Goal: Information Seeking & Learning: Find specific page/section

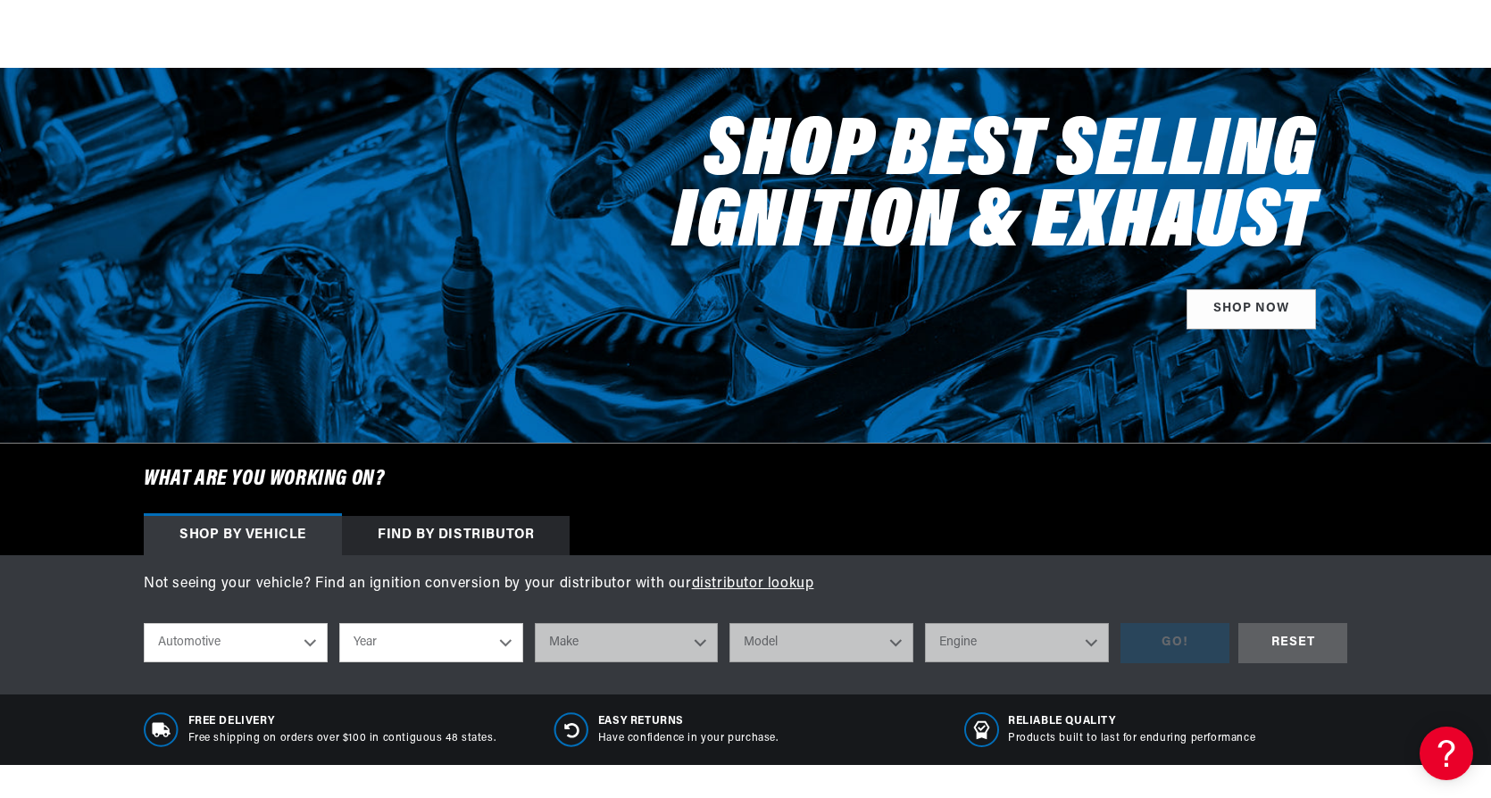
scroll to position [268, 0]
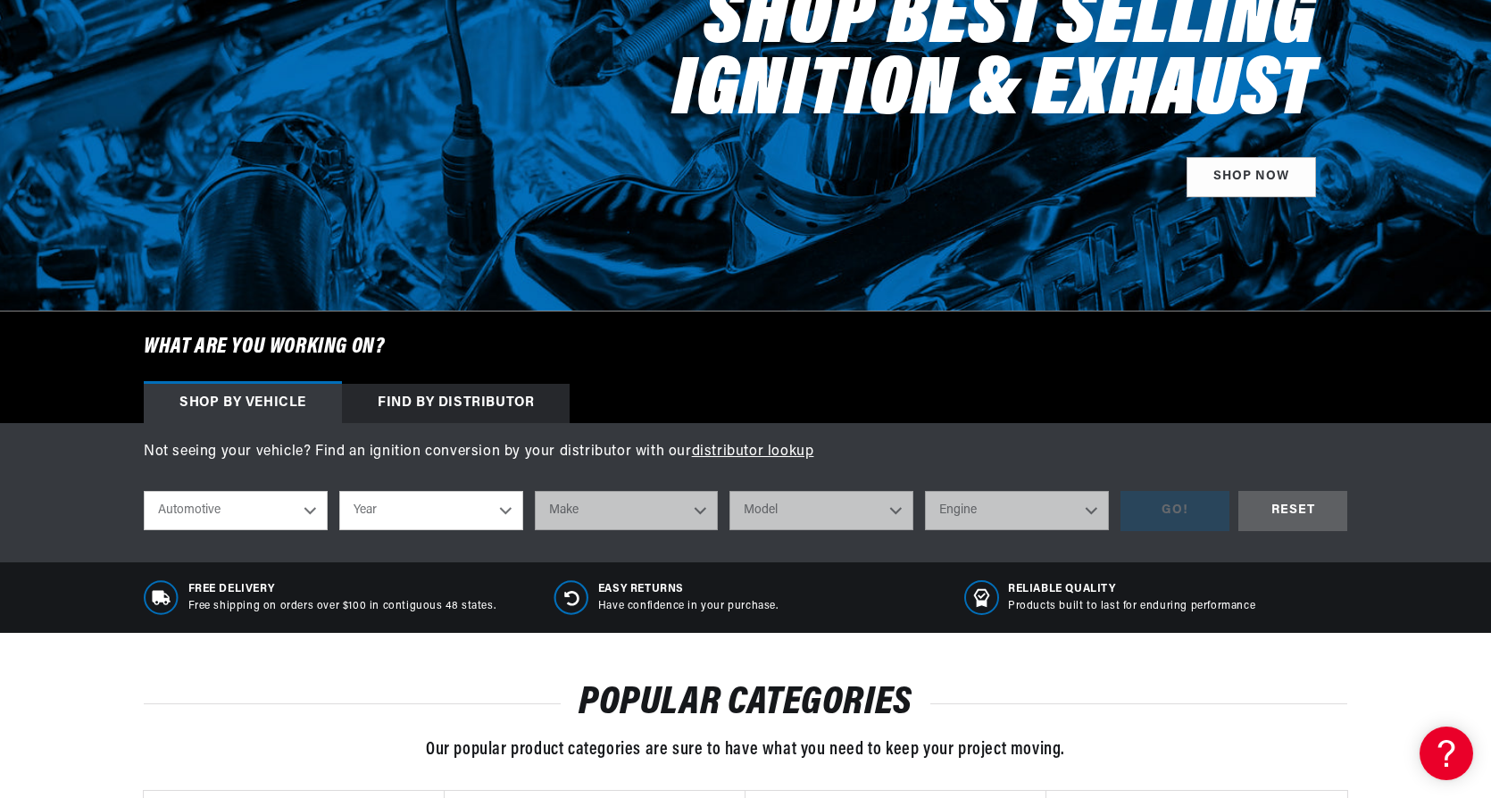
click at [310, 517] on select "Automotive Agricultural Industrial Marine Motorcycle" at bounding box center [236, 510] width 184 height 39
click at [144, 491] on select "Automotive Agricultural Industrial Marine Motorcycle" at bounding box center [236, 510] width 184 height 39
select select "Agricultural"
click at [498, 505] on select "Year 1970 1965 1964 1960 1959 1958 1957 1939 1938 1937" at bounding box center [431, 510] width 184 height 39
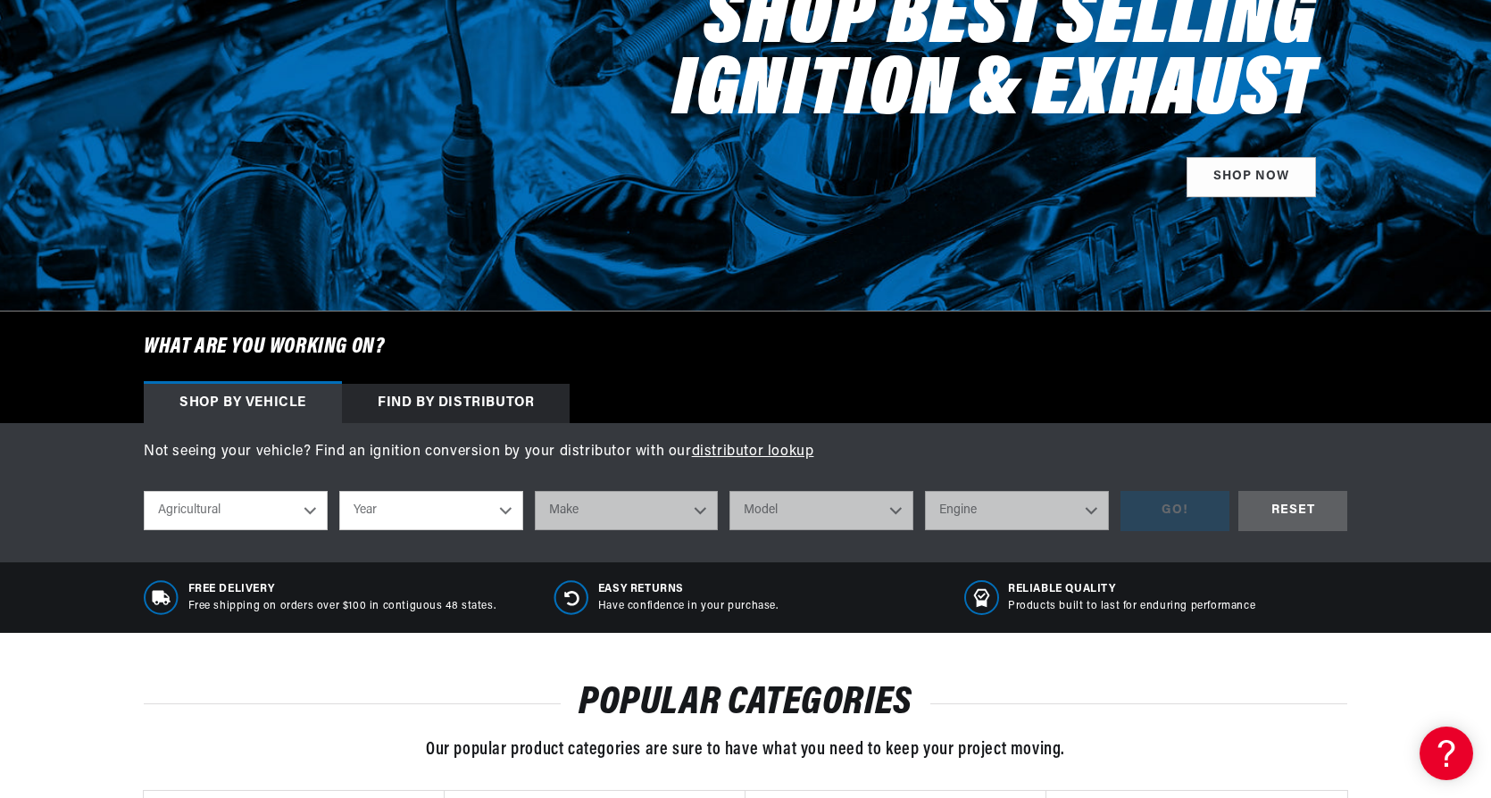
select select "1958"
click at [339, 491] on select "Year 1970 1965 1964 1960 1959 1958 1957 1939 1938 1937" at bounding box center [431, 510] width 184 height 39
select select "1958"
click at [691, 512] on select "Make Fox River John Bean" at bounding box center [627, 510] width 184 height 39
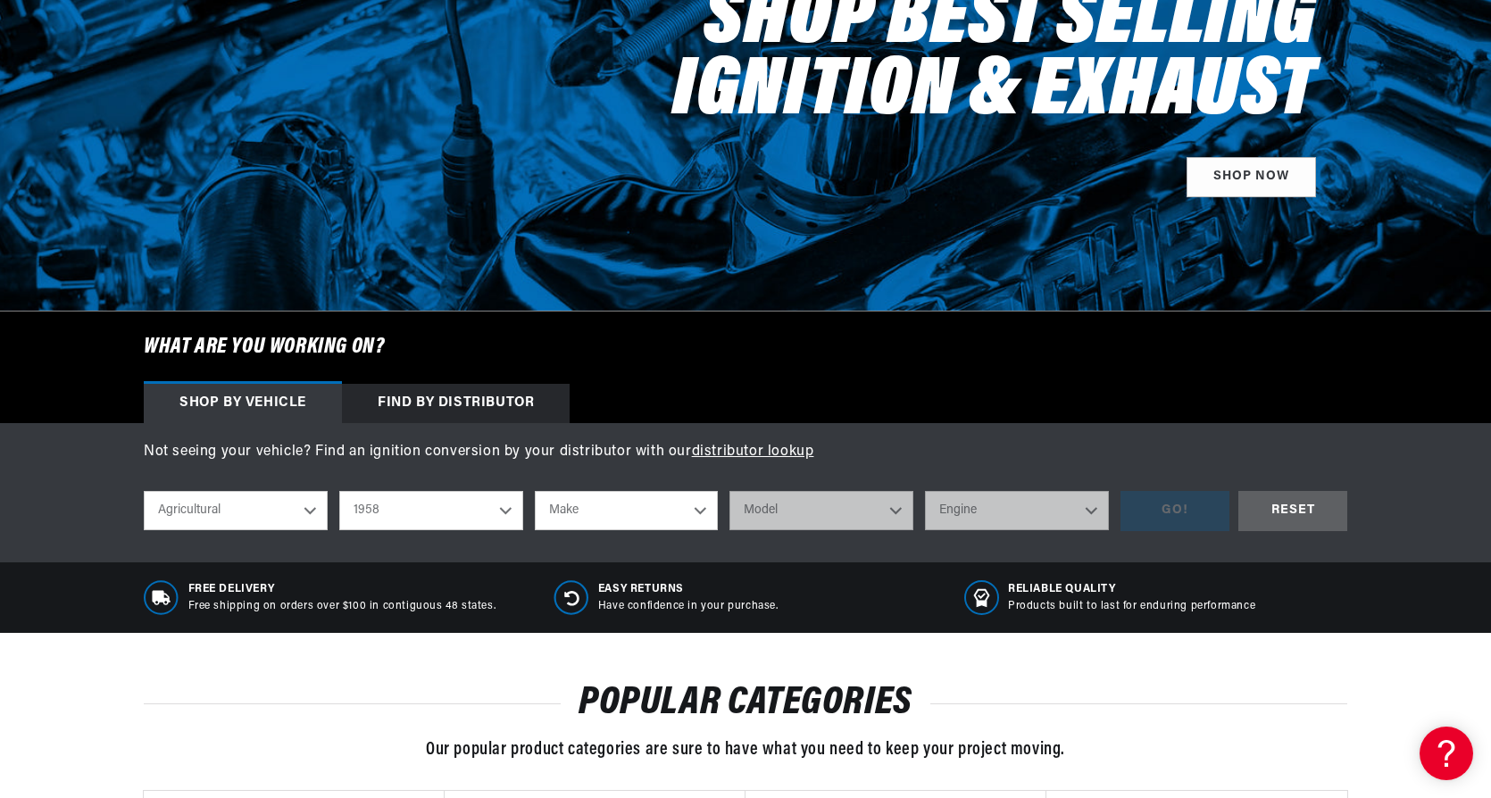
select select "Fox-River"
click at [535, 491] on select "Make Fox River John Bean" at bounding box center [627, 510] width 184 height 39
select select "Fox-River"
click at [911, 510] on select "Model Forage Harvester" at bounding box center [821, 510] width 184 height 39
select select "Forage-Harvester"
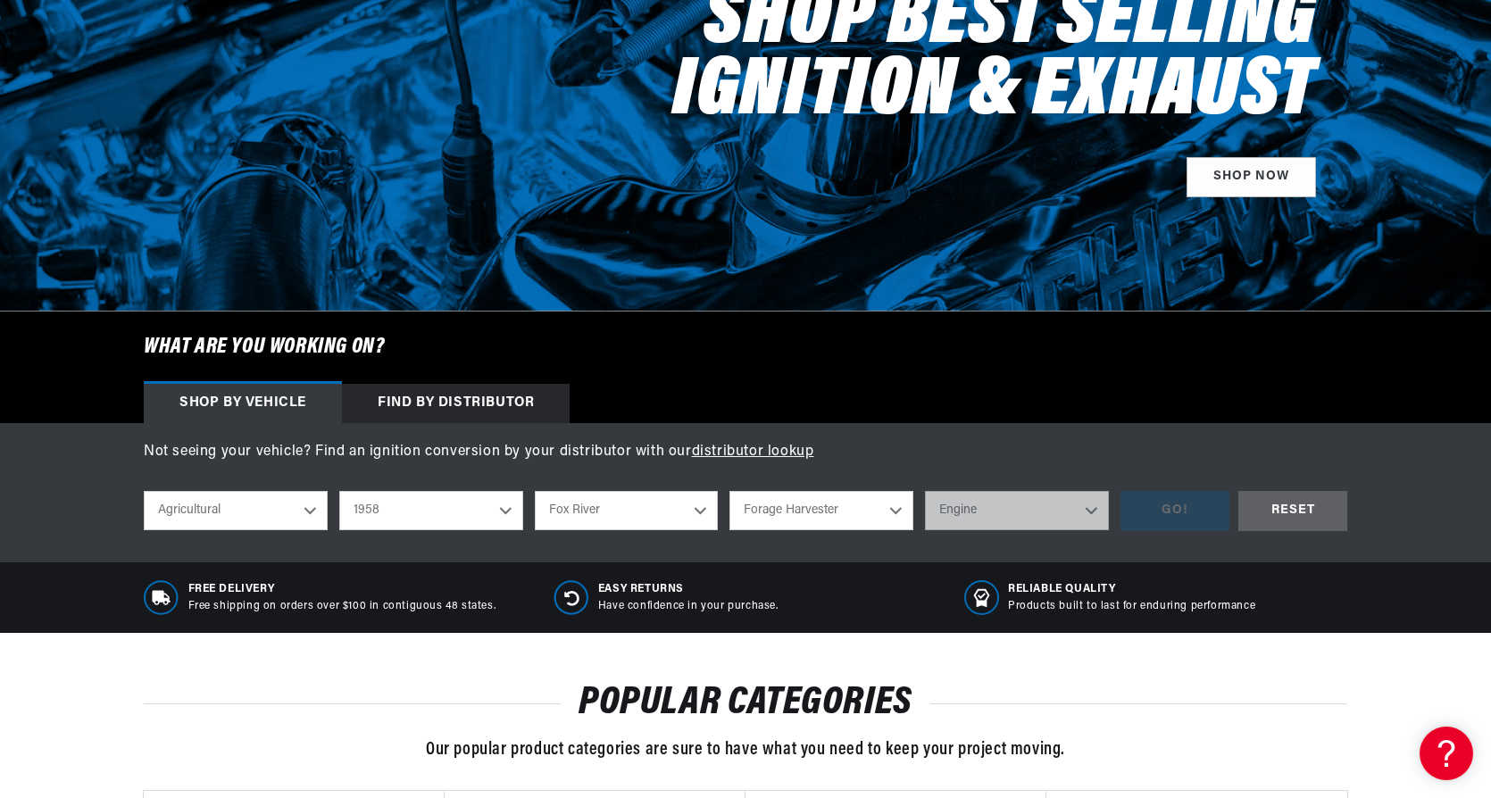
click at [729, 491] on select "Model Forage Harvester" at bounding box center [821, 510] width 184 height 39
select select "Forage-Harvester"
click at [1076, 502] on select "Engine 6" at bounding box center [1017, 510] width 184 height 39
select select "6"
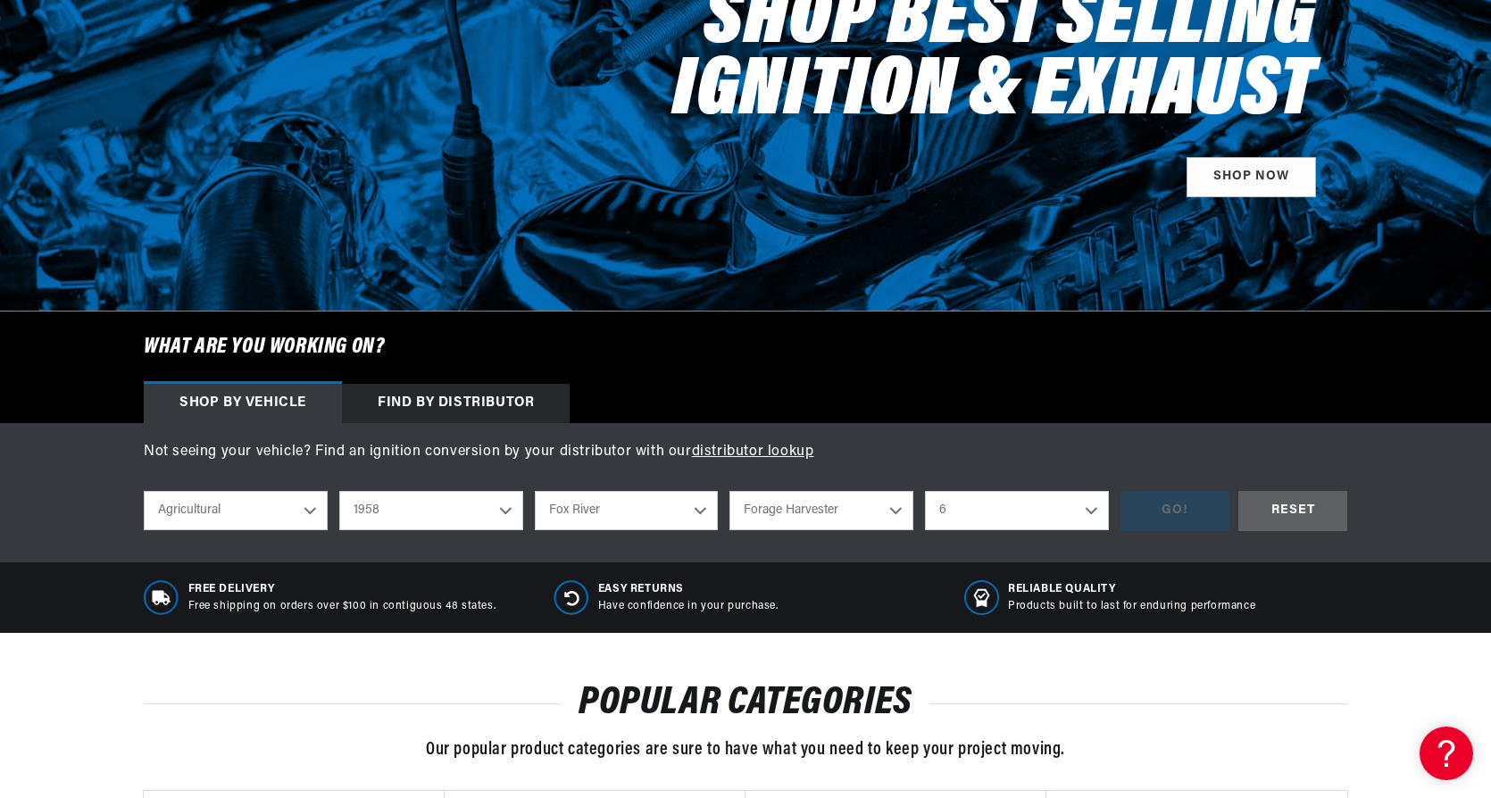
click at [925, 491] on select "Engine 6" at bounding box center [1017, 510] width 184 height 39
select select "6"
click at [323, 515] on select "Automotive Agricultural Industrial Marine Motorcycle" at bounding box center [236, 510] width 184 height 39
click at [144, 491] on select "Automotive Agricultural Industrial Marine Motorcycle" at bounding box center [236, 510] width 184 height 39
select select "Industrial"
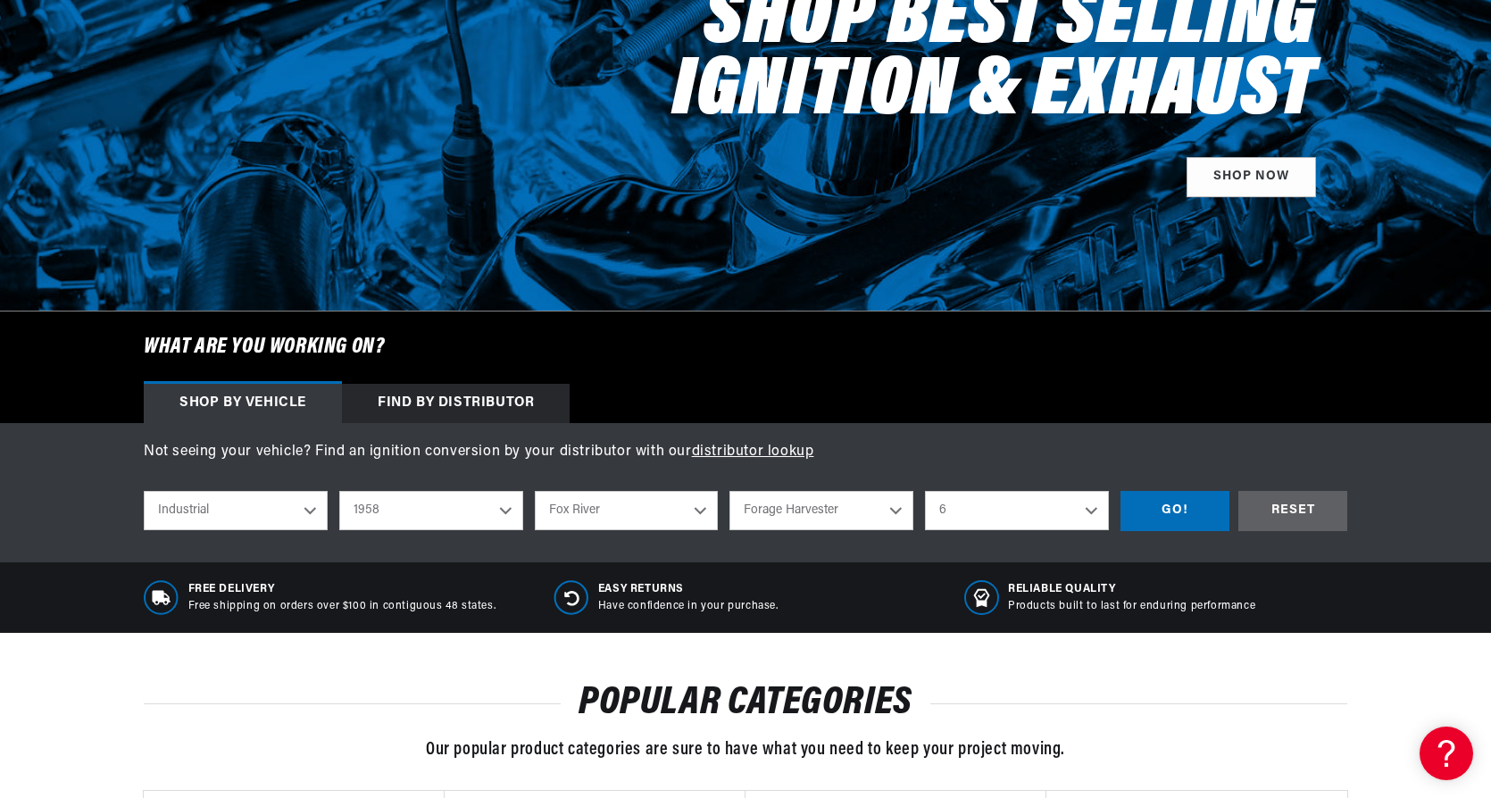
select select "Make"
select select "Model"
select select "Engine"
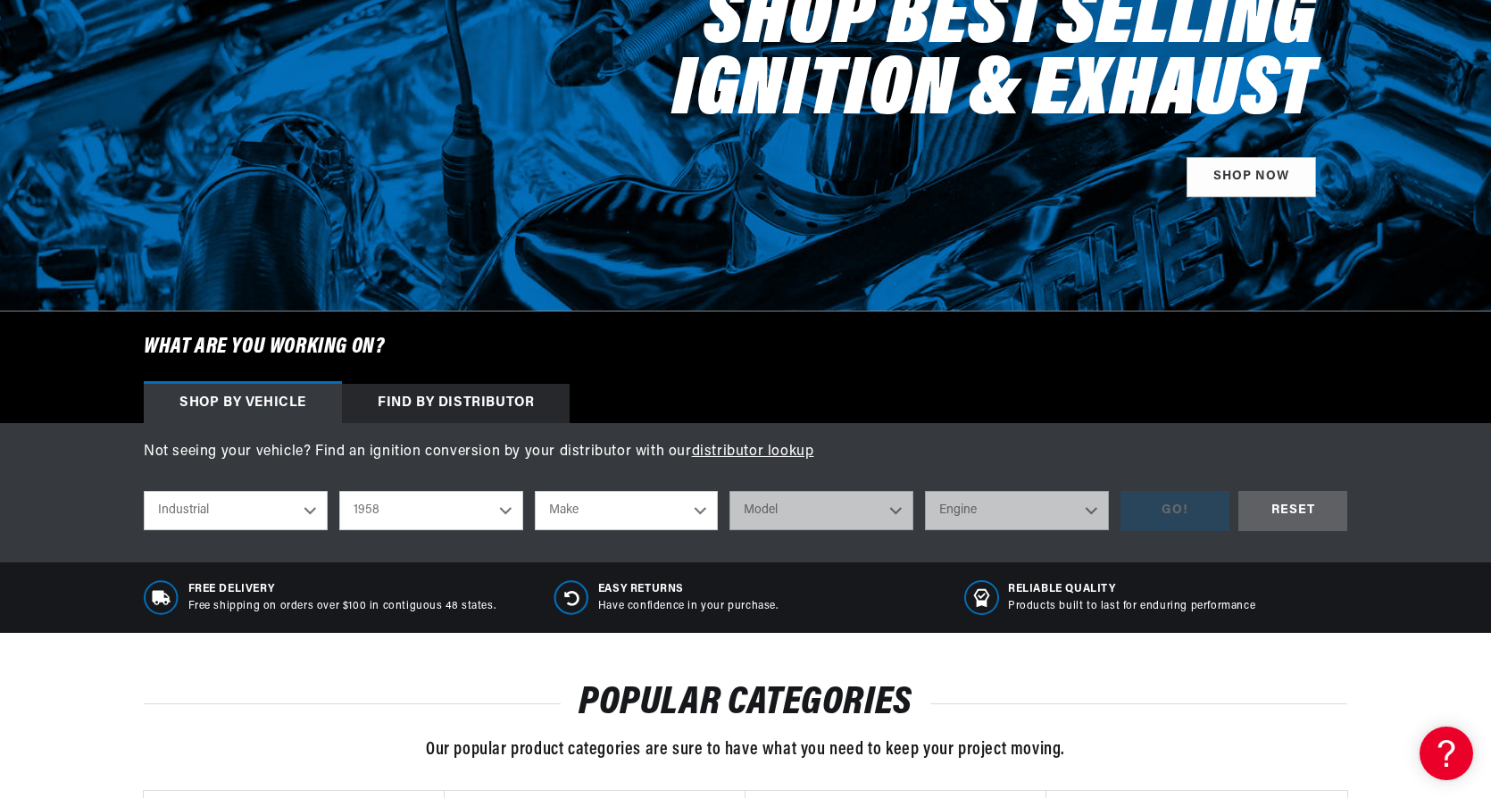
click at [510, 516] on select "1990 1986 1984 1983 1982 1981 1980 1979 1978 1977 1976 1975 1974 1973 1972 1971…" at bounding box center [431, 510] width 184 height 39
click at [680, 339] on h6 "What are you working on?" at bounding box center [745, 347] width 1293 height 71
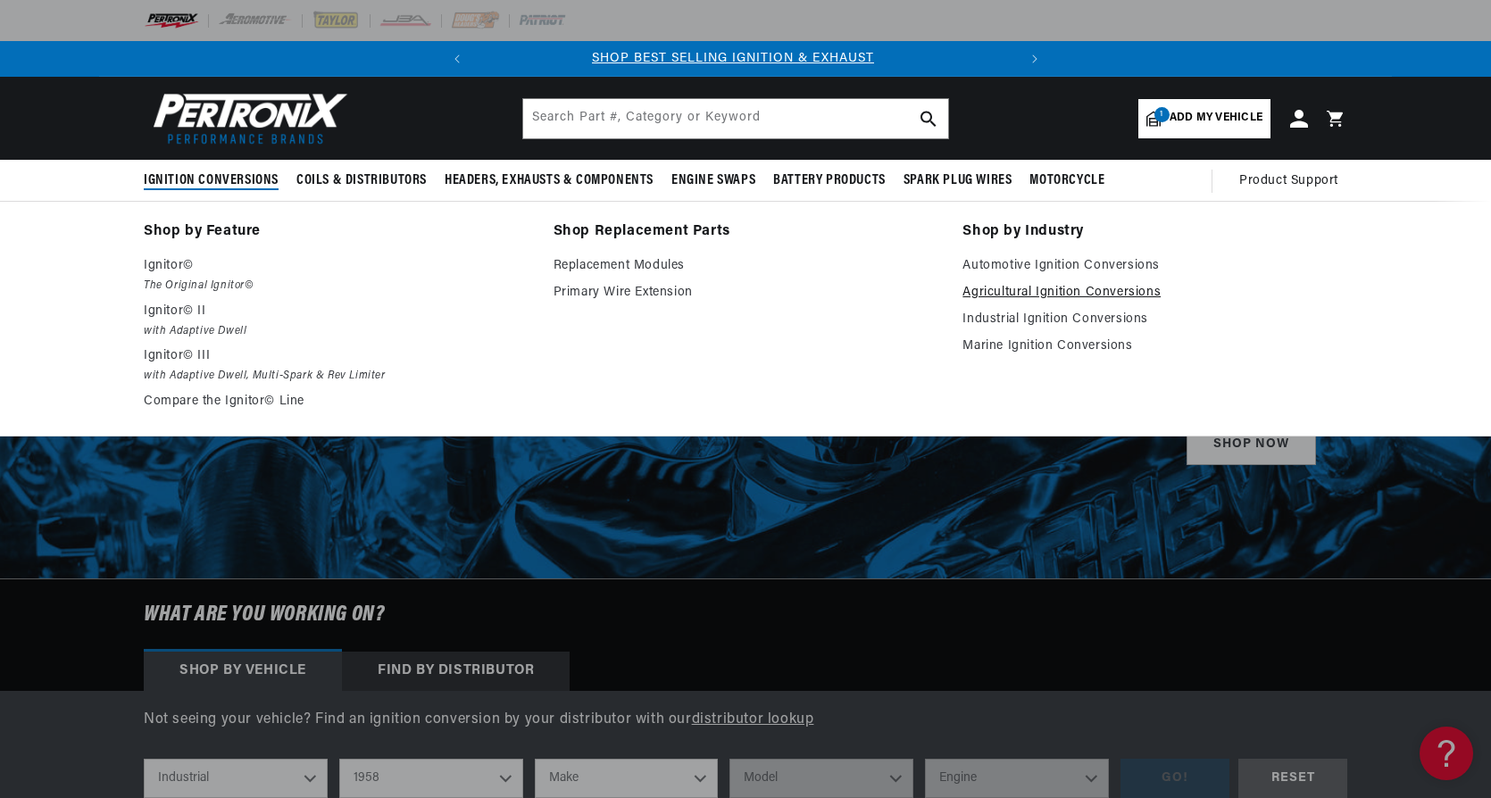
scroll to position [0, 0]
click at [1074, 289] on link "Agricultural Ignition Conversions" at bounding box center [1154, 292] width 385 height 21
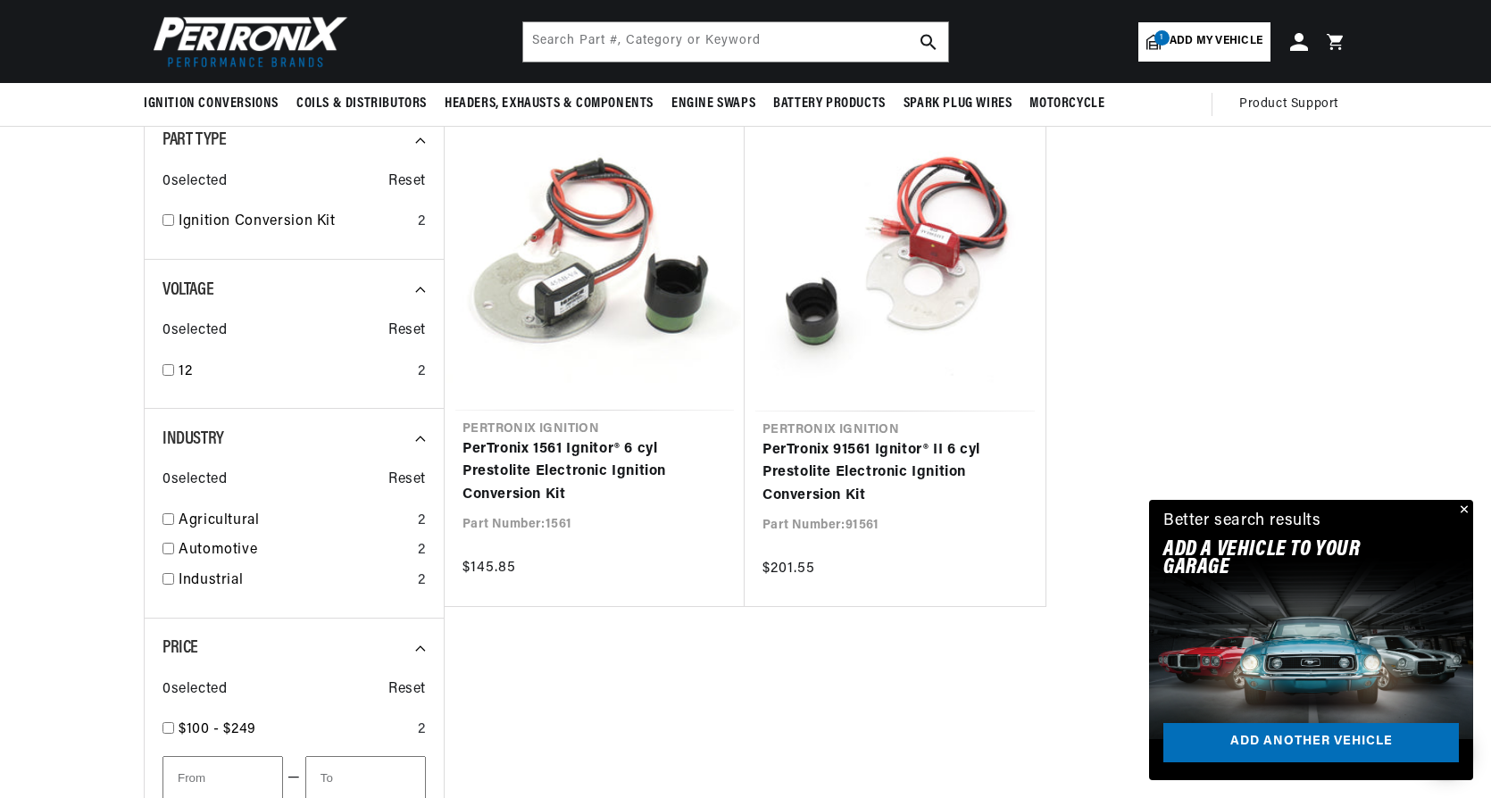
scroll to position [446, 0]
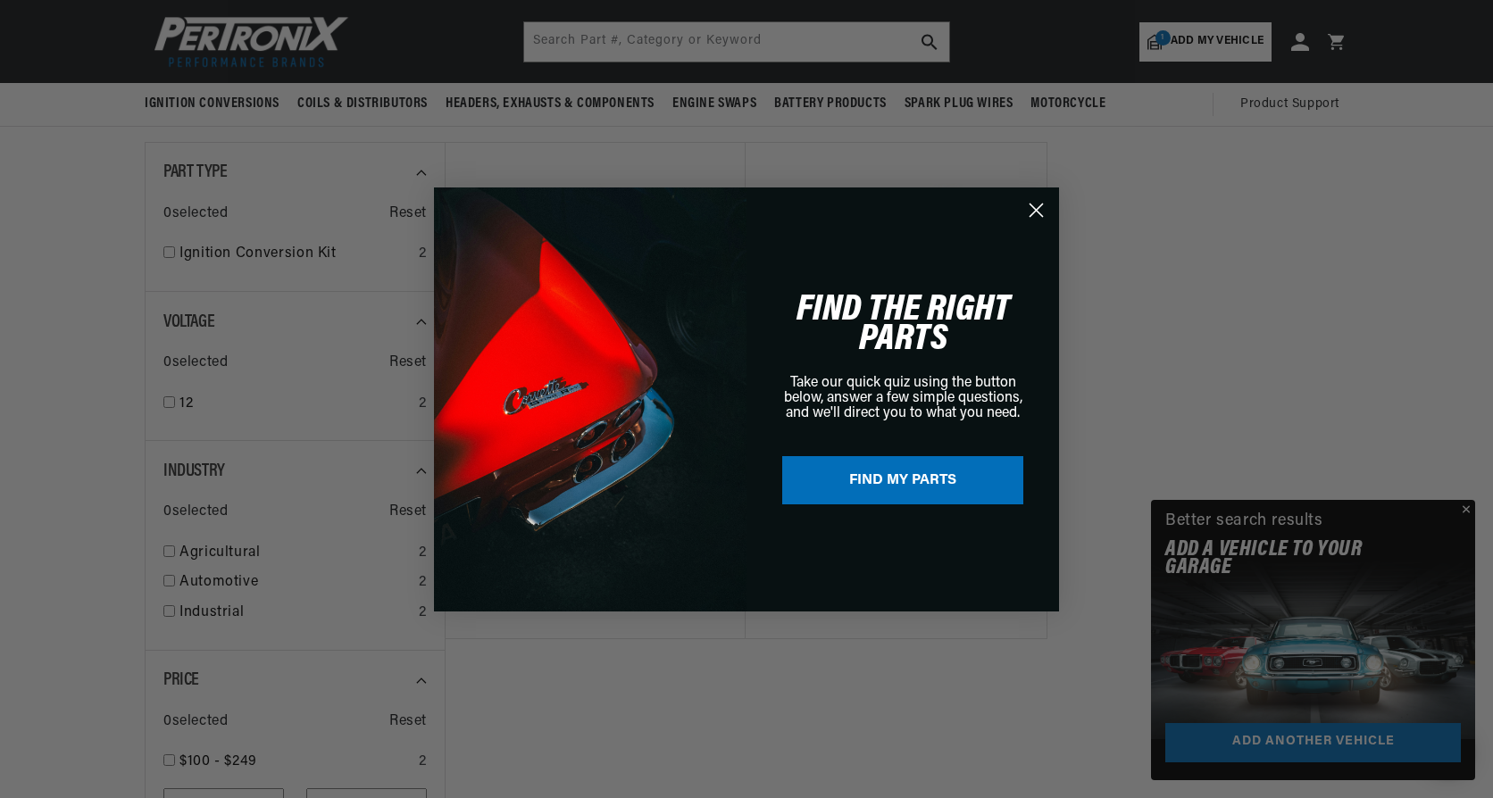
click at [1467, 506] on div "Close dialog FIND THE RIGHT PARTS Take our quick quiz using the button below, a…" at bounding box center [746, 399] width 1493 height 798
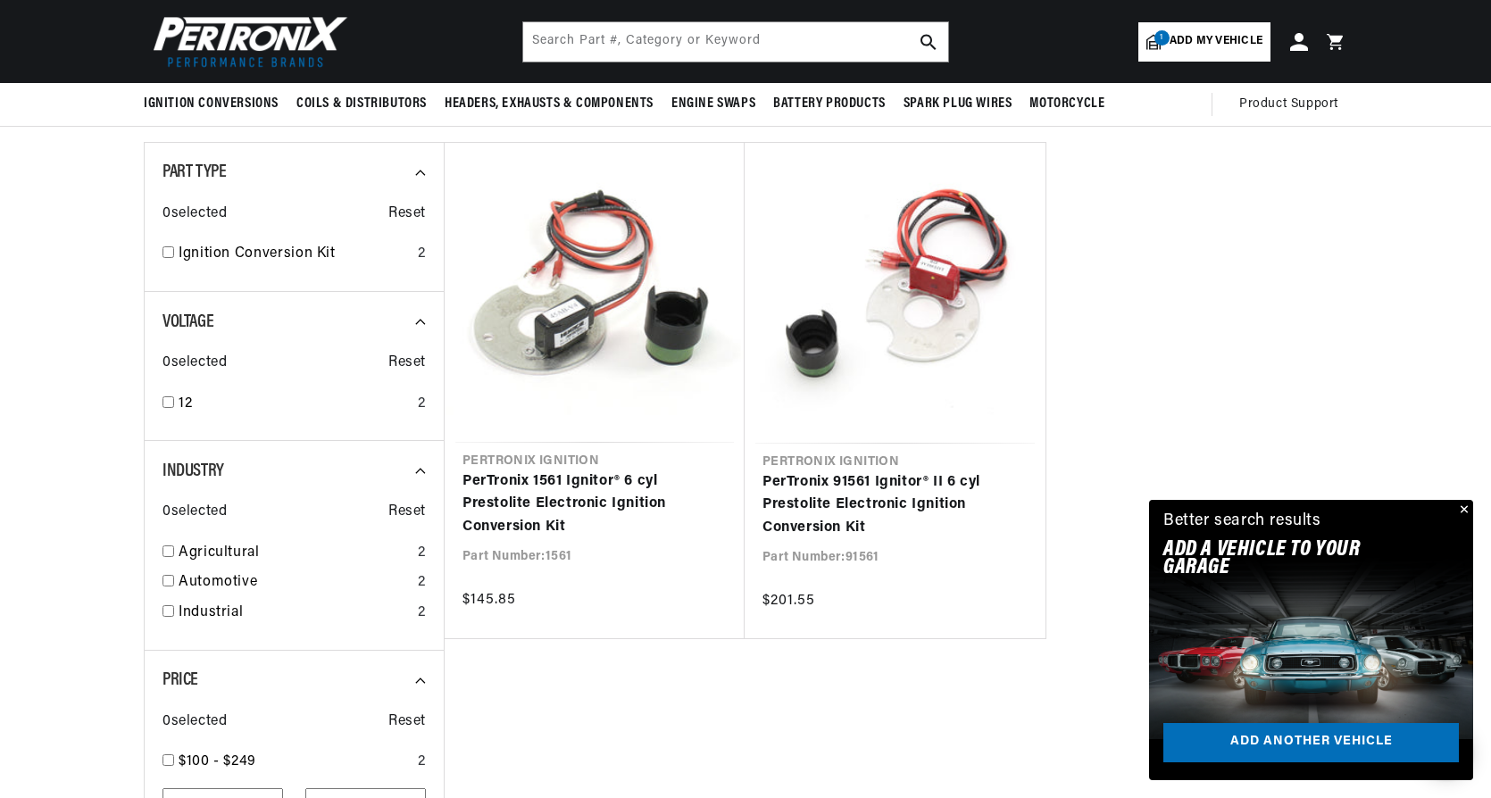
click at [1466, 508] on button "Close" at bounding box center [1462, 510] width 21 height 21
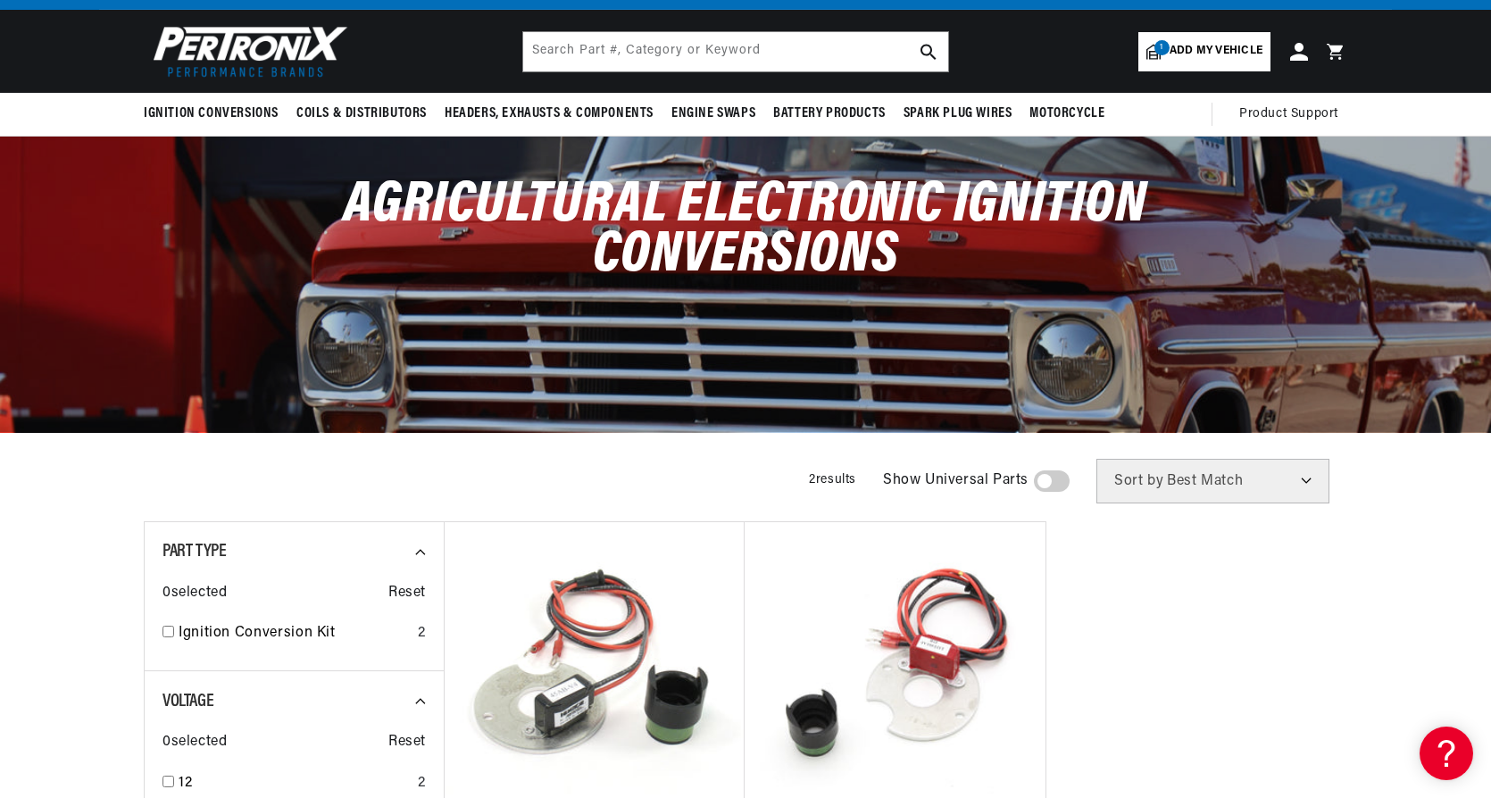
scroll to position [0, 0]
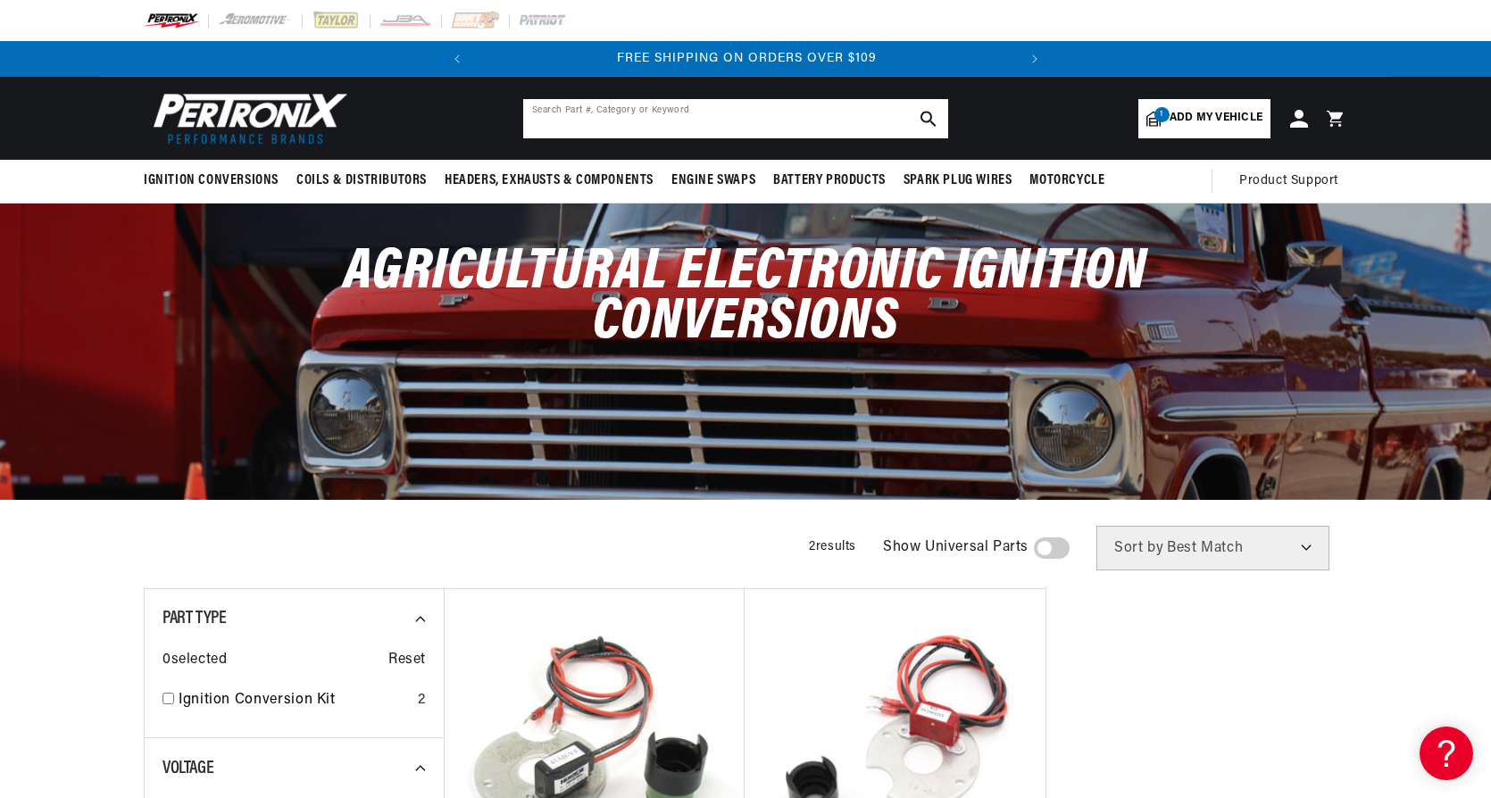
click at [686, 118] on input "text" at bounding box center [735, 118] width 425 height 39
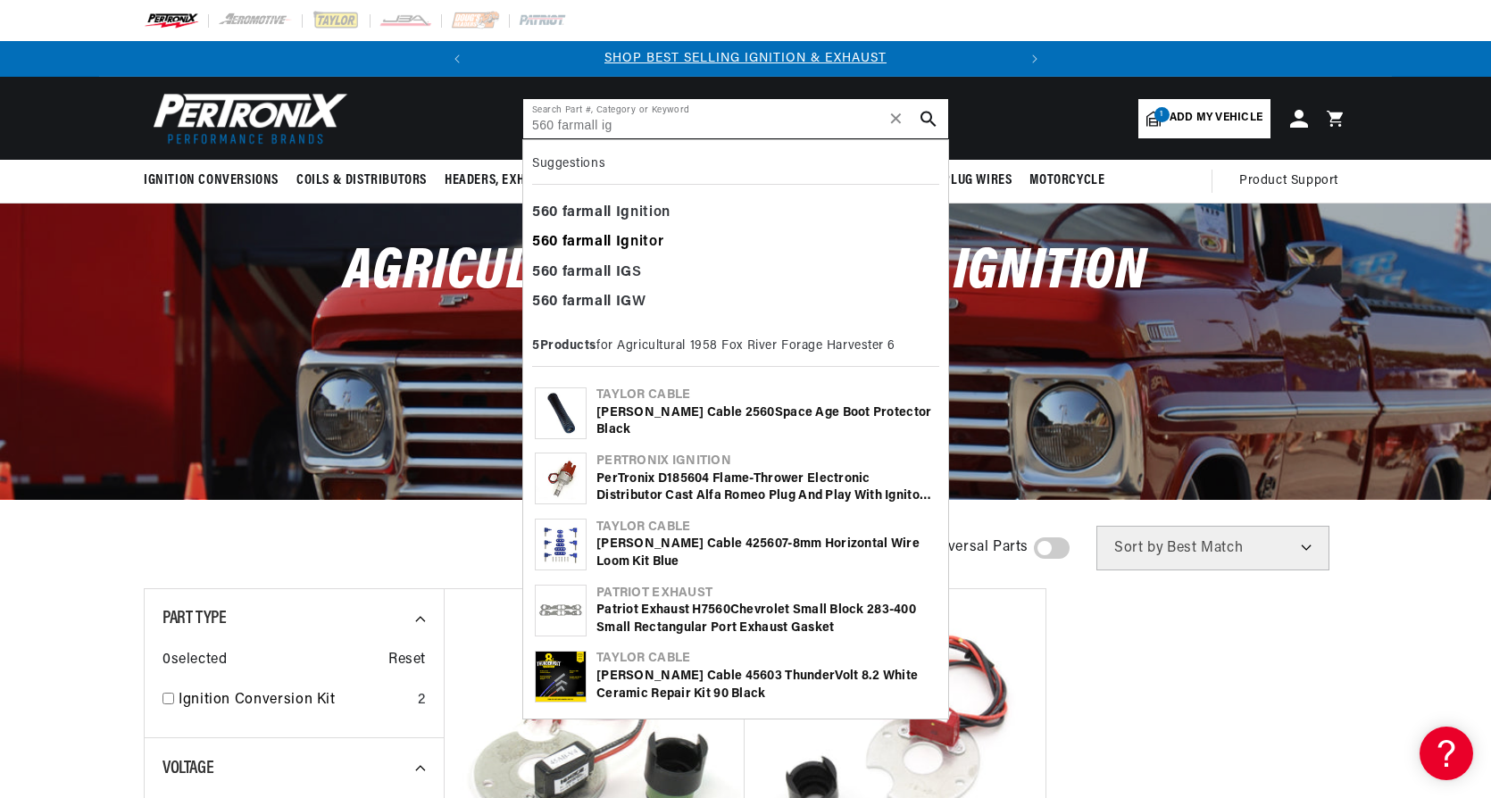
type input "560 farmall ig"
click at [612, 238] on b "farmall" at bounding box center [586, 242] width 49 height 14
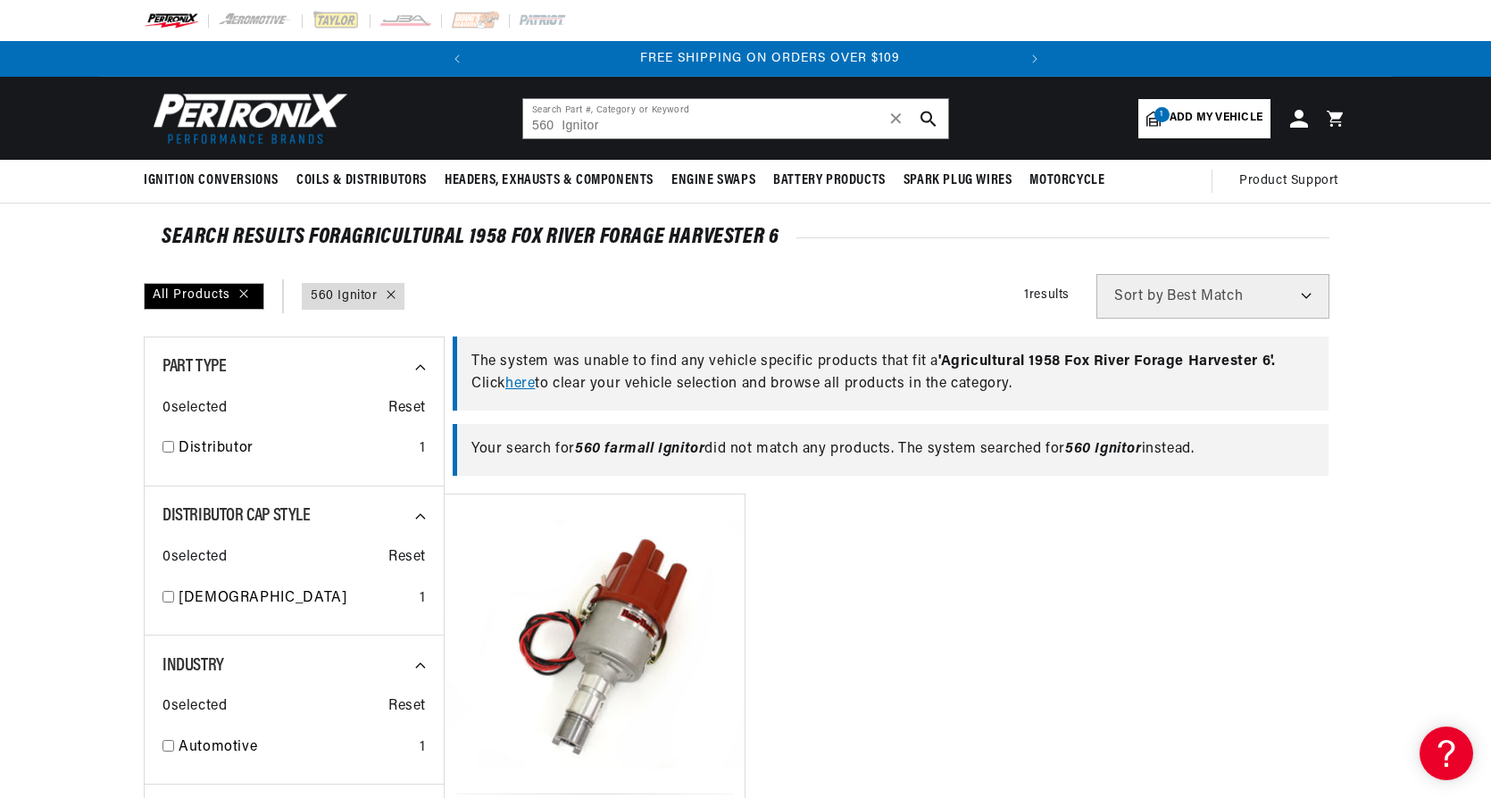
scroll to position [0, 541]
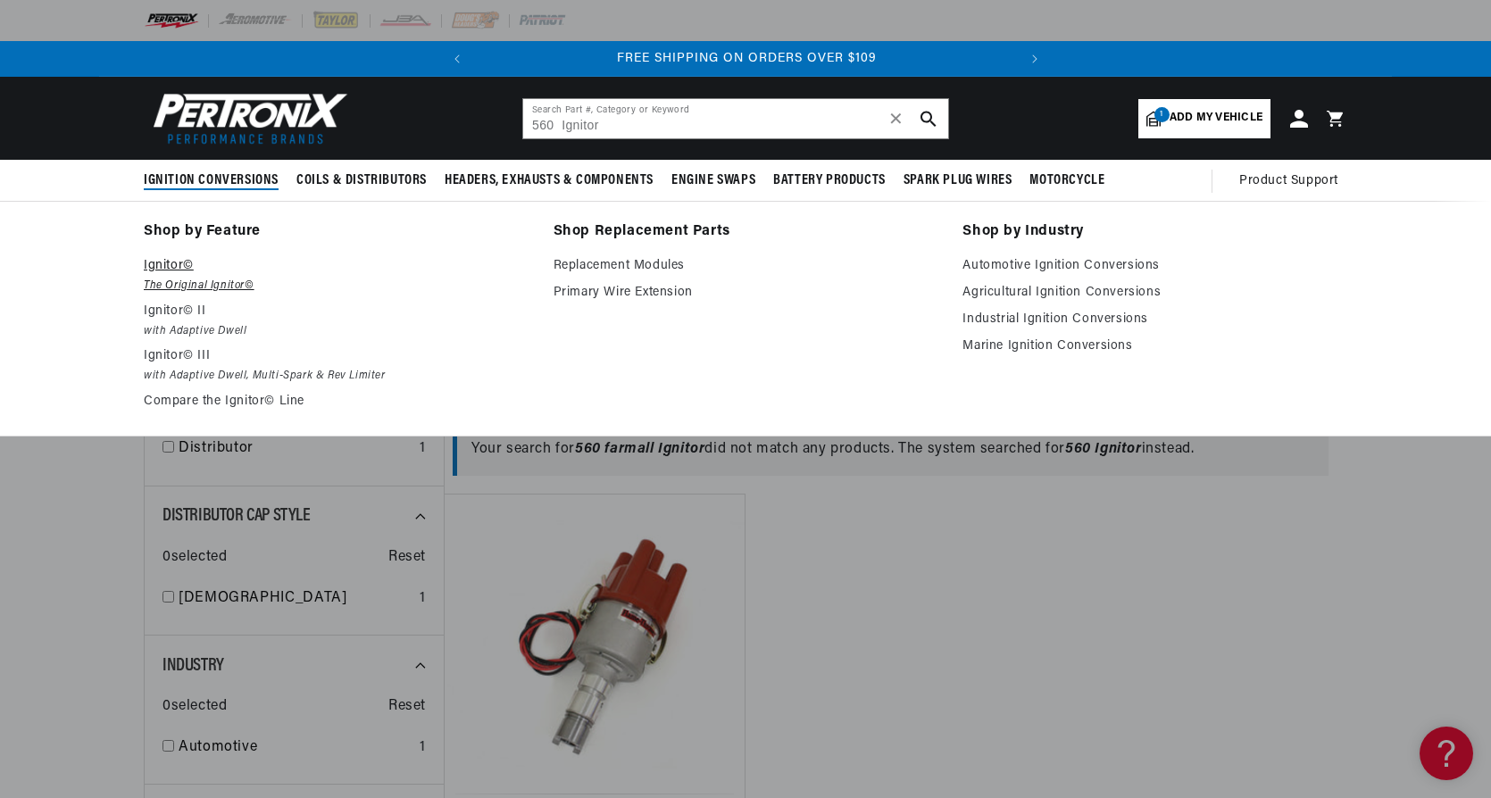
click at [176, 264] on p "Ignitor©" at bounding box center [336, 265] width 385 height 21
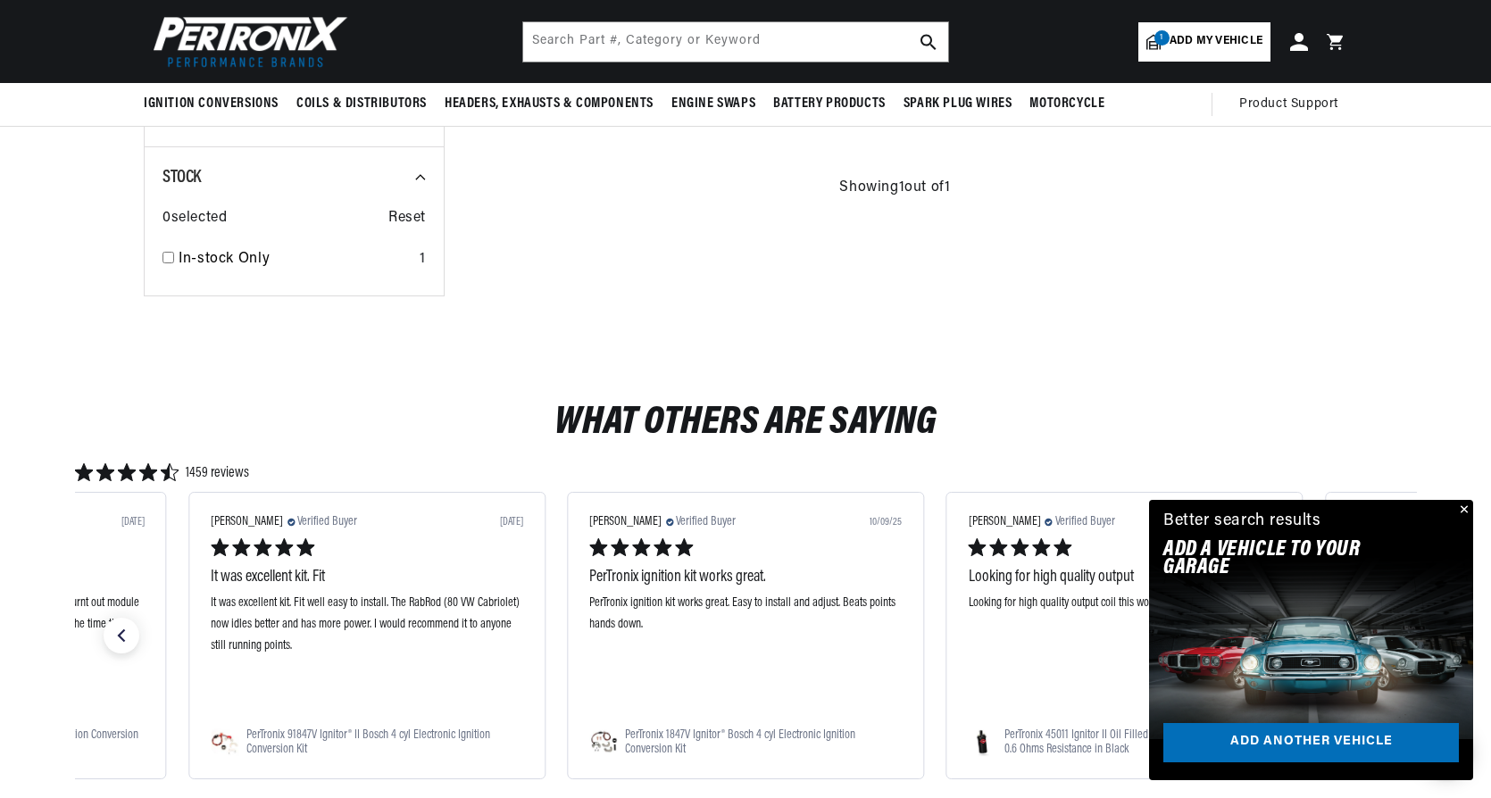
scroll to position [625, 0]
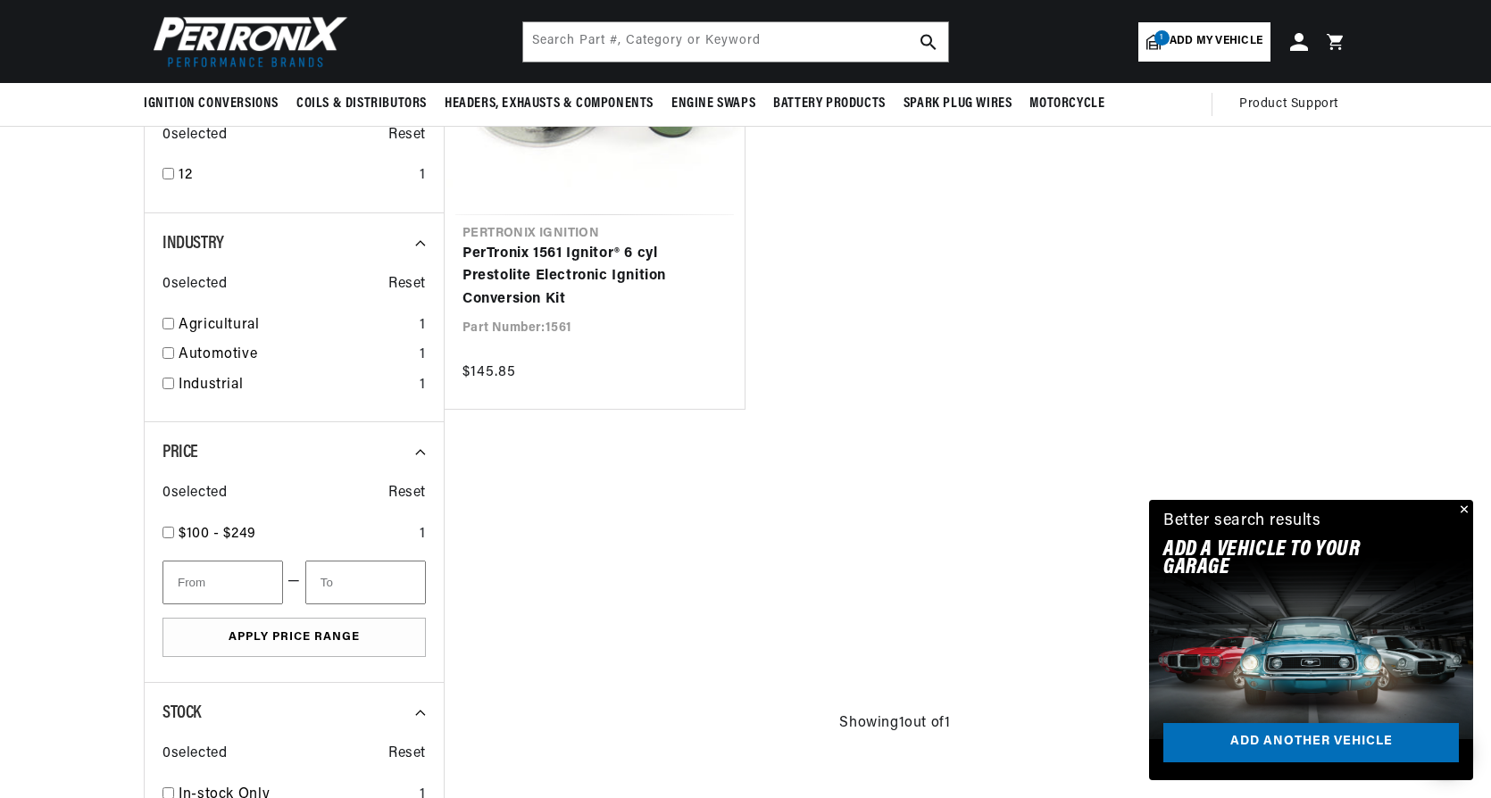
click at [1464, 511] on button "Close" at bounding box center [1462, 510] width 21 height 21
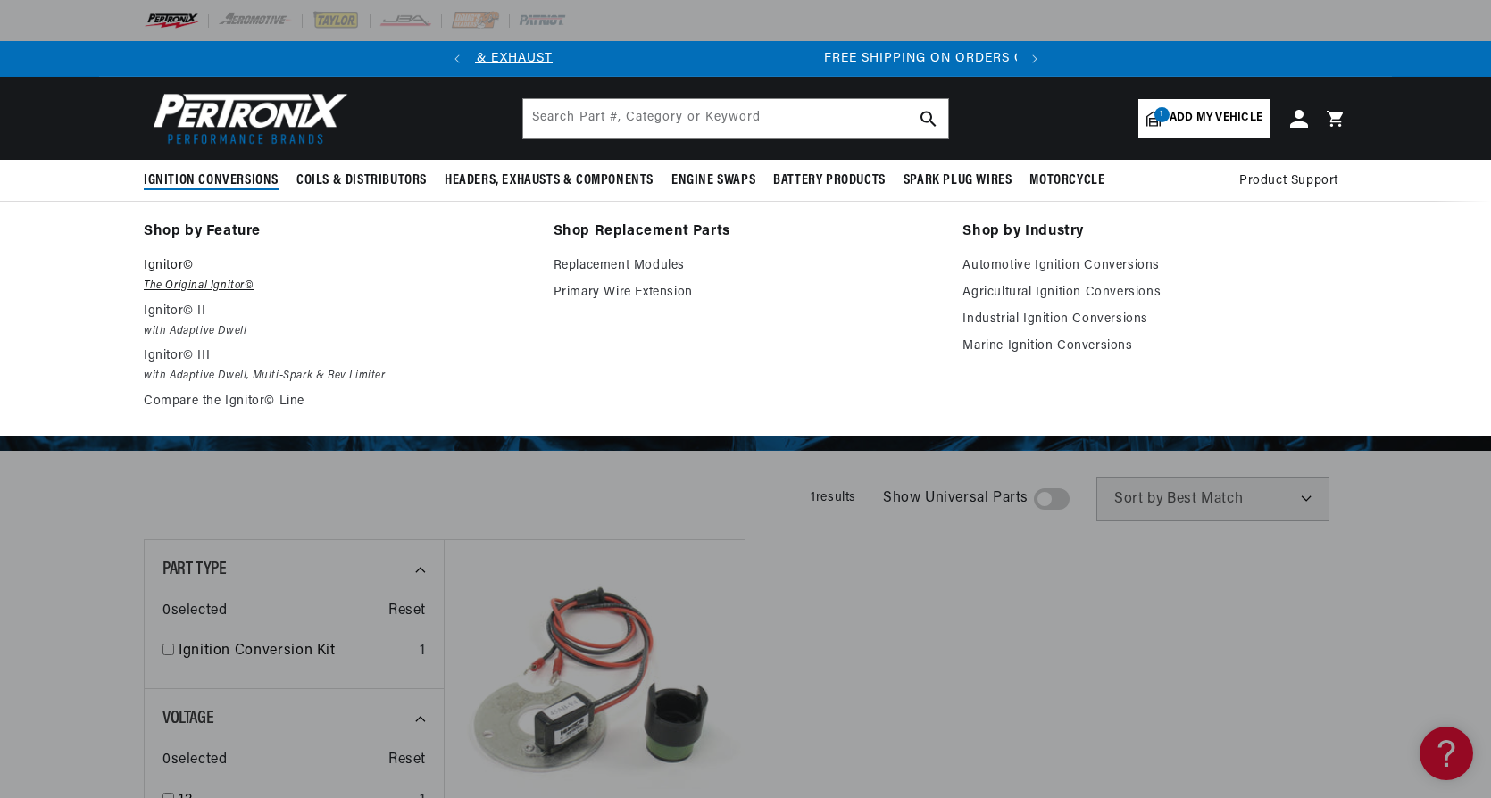
scroll to position [0, 541]
click at [168, 317] on p "Ignitor© II" at bounding box center [336, 311] width 385 height 21
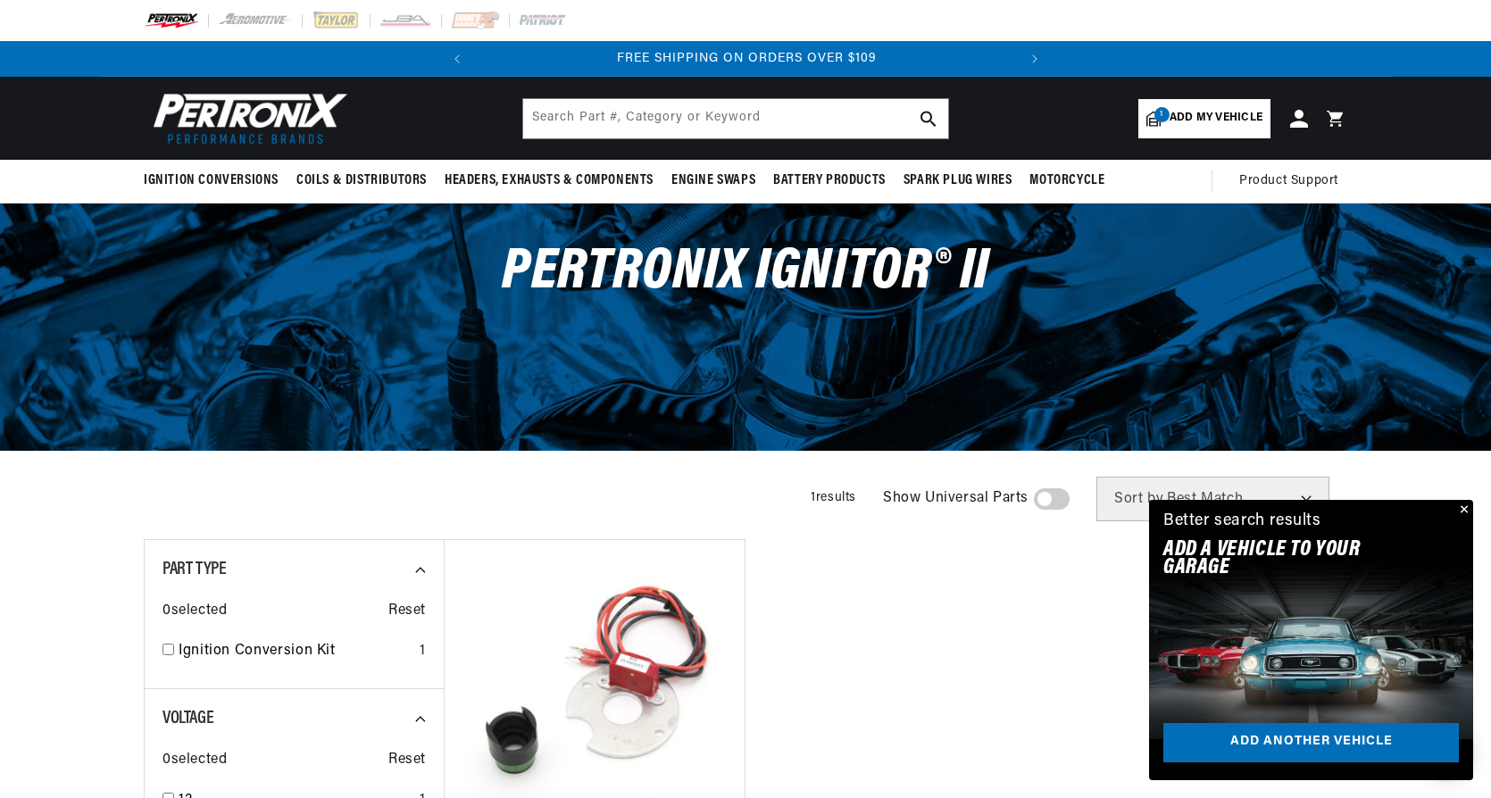
click at [1210, 112] on span "Add my vehicle" at bounding box center [1216, 118] width 93 height 17
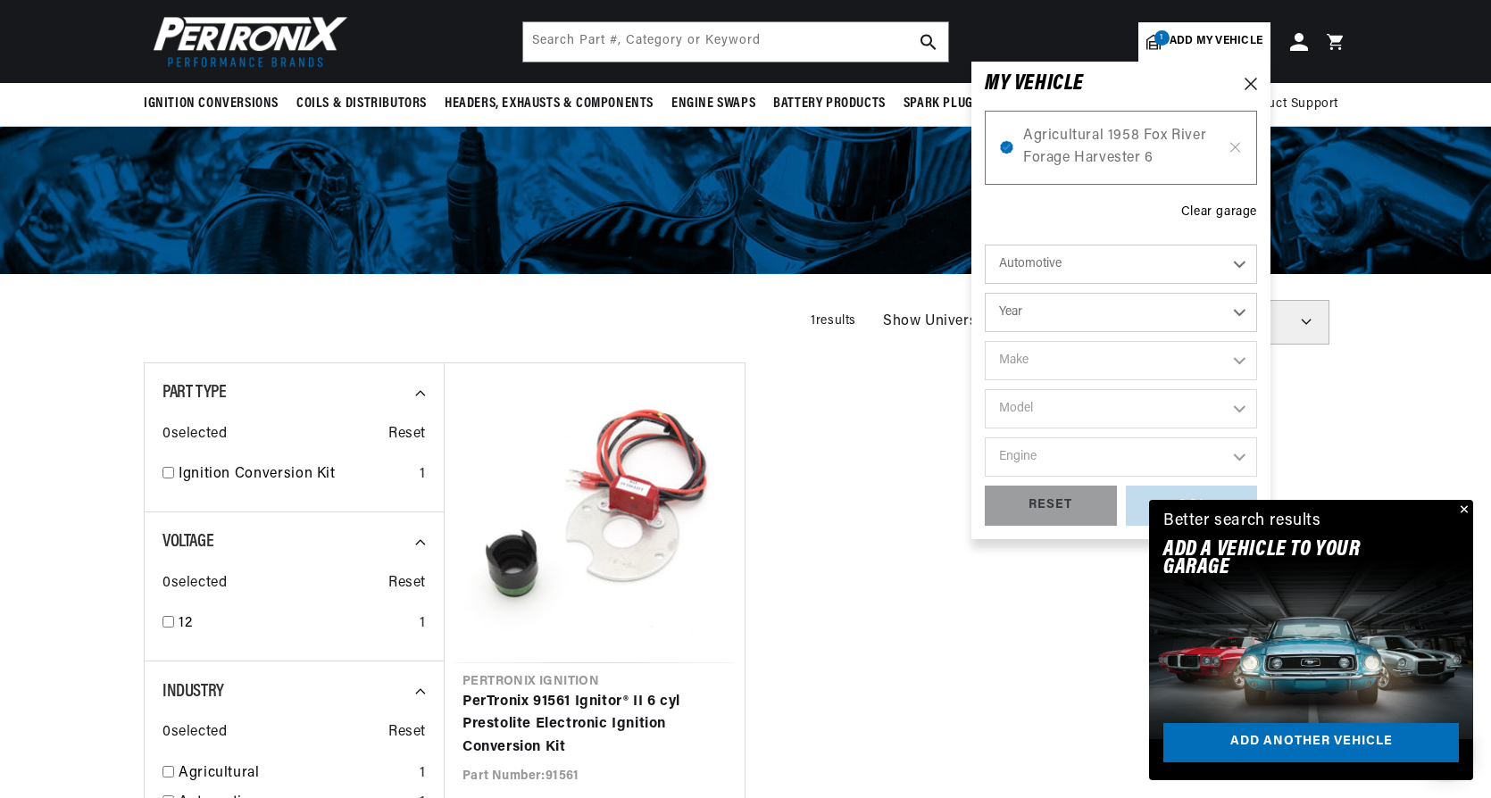
scroll to position [89, 0]
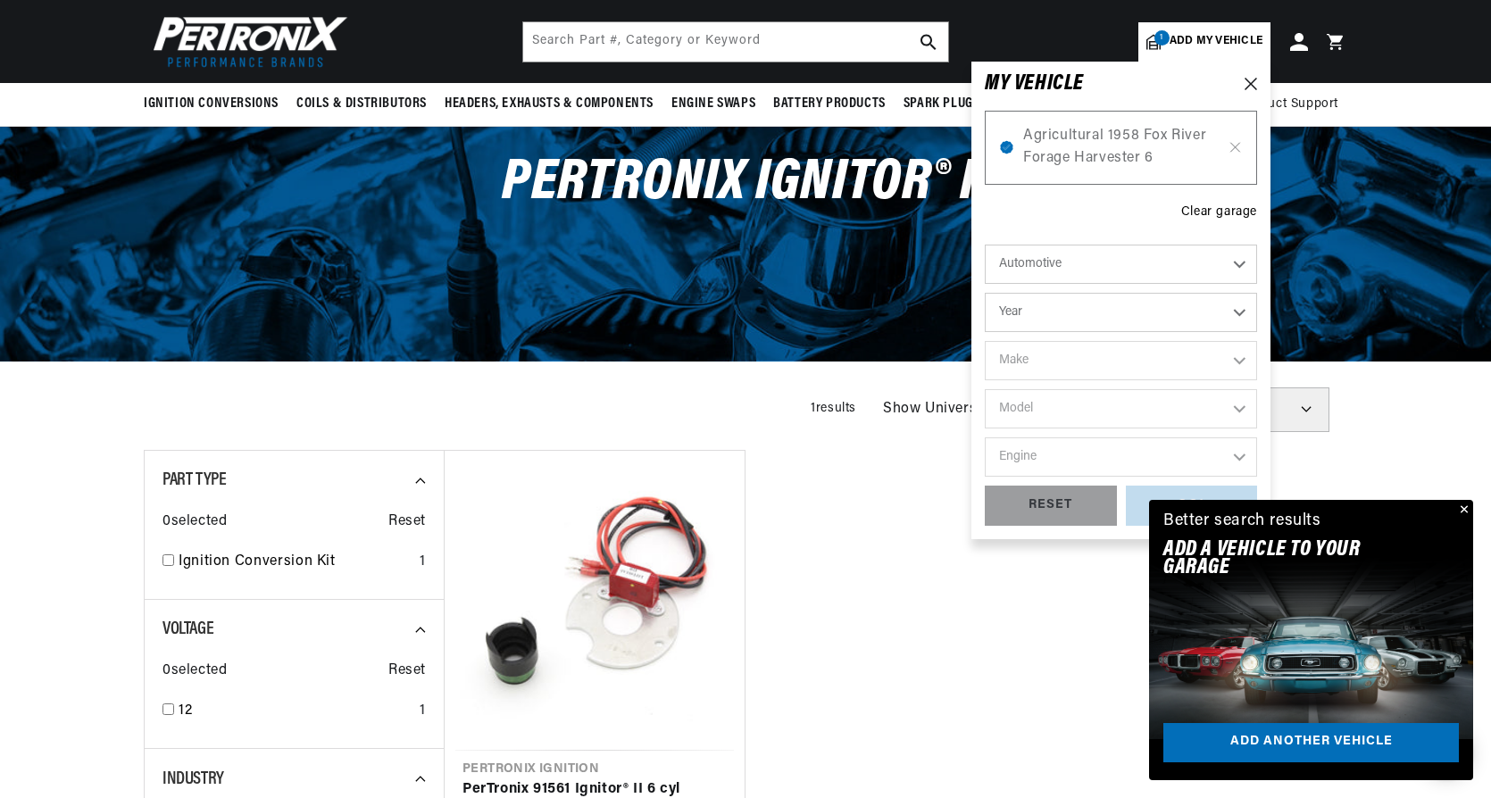
click at [1243, 263] on select "Automotive Agricultural Industrial Marine Motorcycle" at bounding box center [1121, 264] width 272 height 39
click at [985, 245] on select "Automotive Agricultural Industrial Marine Motorcycle" at bounding box center [1121, 264] width 272 height 39
select select "Agricultural"
click at [1242, 308] on select "Year 1970 1965 1964 1960 1959 1958 1957 1939 1938 1937" at bounding box center [1121, 312] width 272 height 39
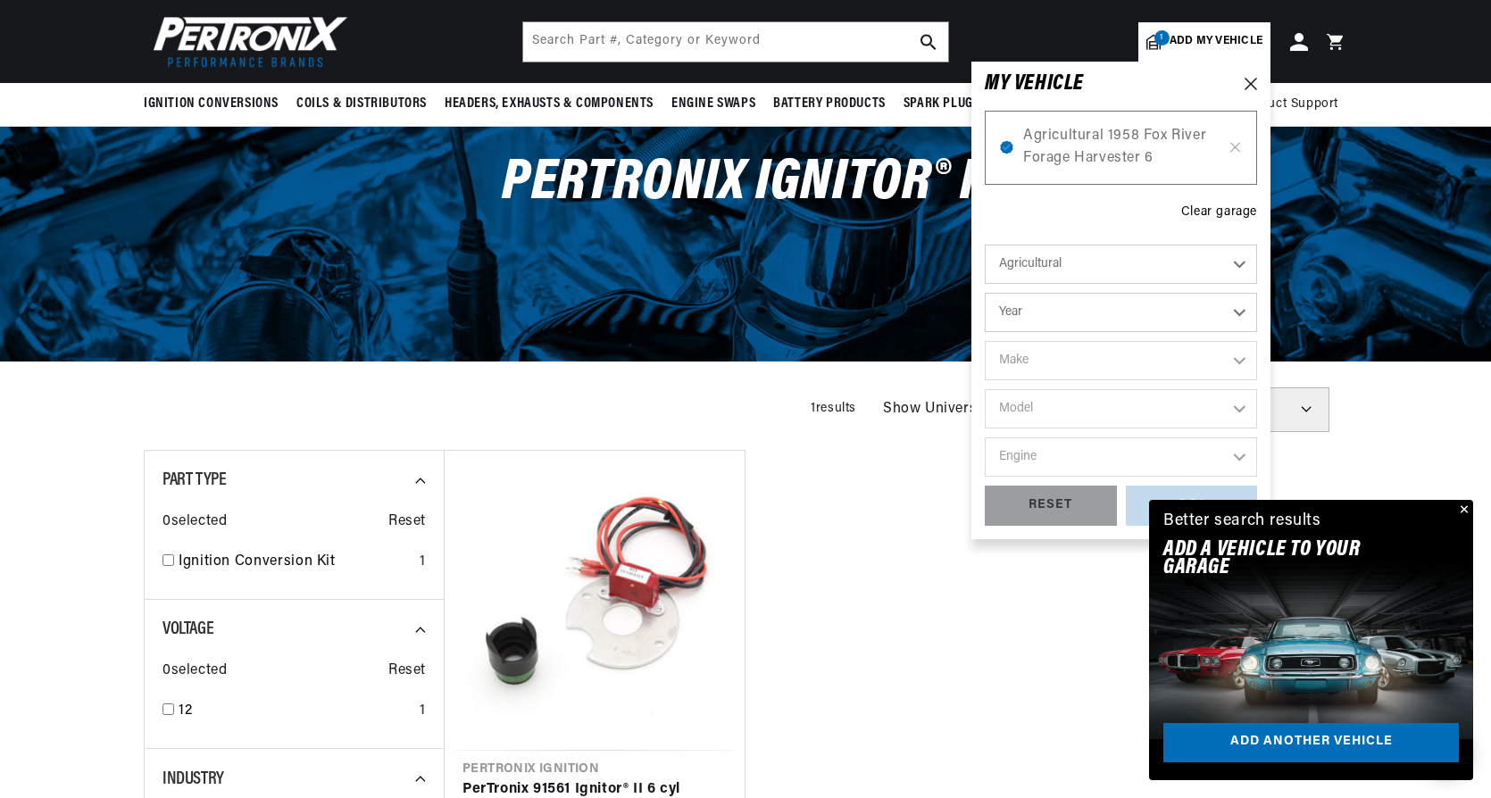
select select "1957"
click at [985, 293] on select "Year 1970 1965 1964 1960 1959 1958 1957 1939 1938 1937" at bounding box center [1121, 312] width 272 height 39
click at [1139, 359] on select "Make John Bean" at bounding box center [1121, 360] width 272 height 39
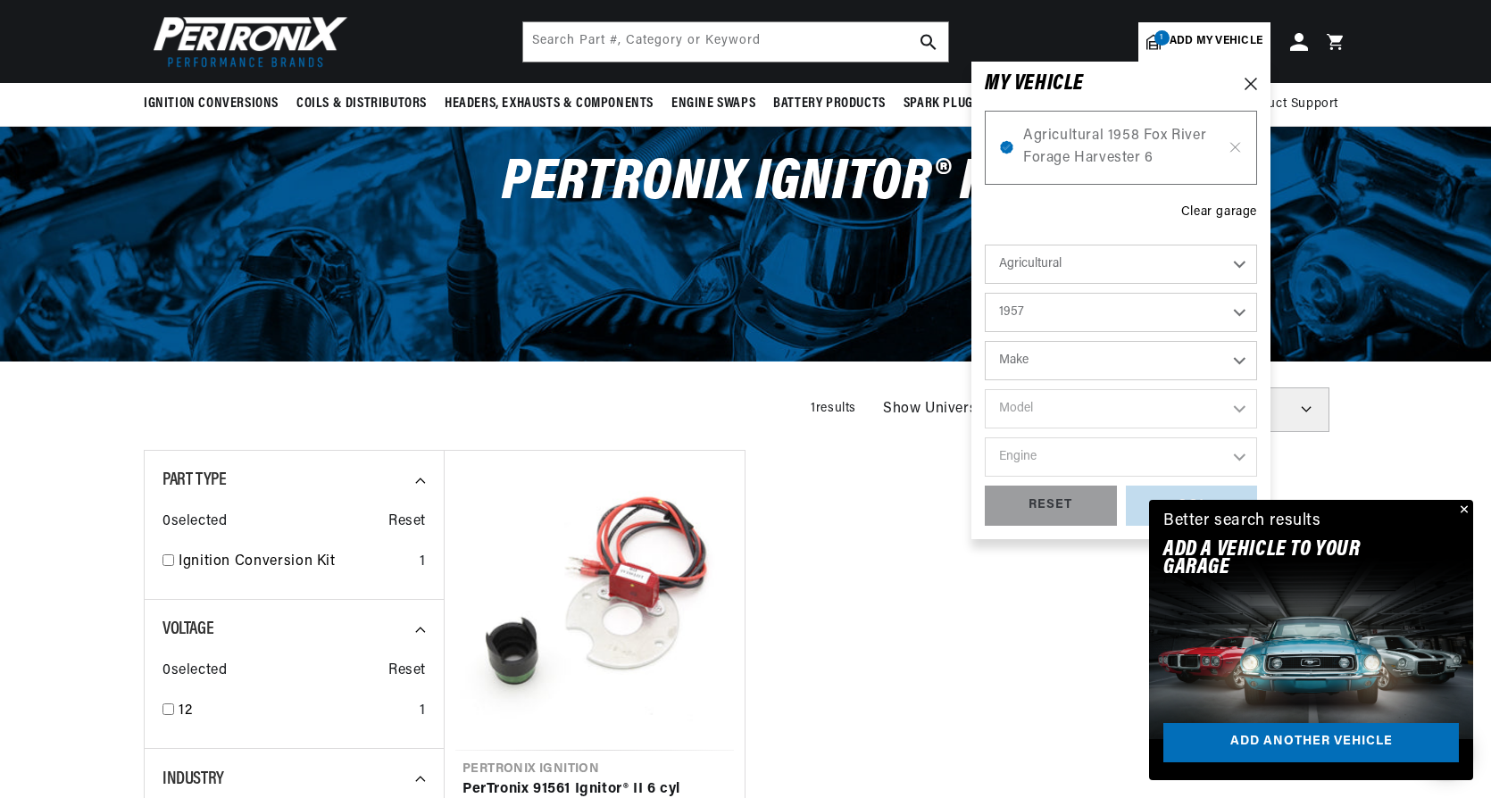
click at [1157, 319] on select "1970 1965 1964 1960 1959 1958 1957 1939 1938 1937" at bounding box center [1121, 312] width 272 height 39
click at [985, 293] on select "1970 1965 1964 1960 1959 1958 1957 1939 1938 1937" at bounding box center [1121, 312] width 272 height 39
click at [1129, 373] on select "Make Ford" at bounding box center [1121, 360] width 272 height 39
click at [1138, 310] on select "1970 1965 1964 1960 1959 1958 1957 1939 1938 1937" at bounding box center [1121, 312] width 272 height 39
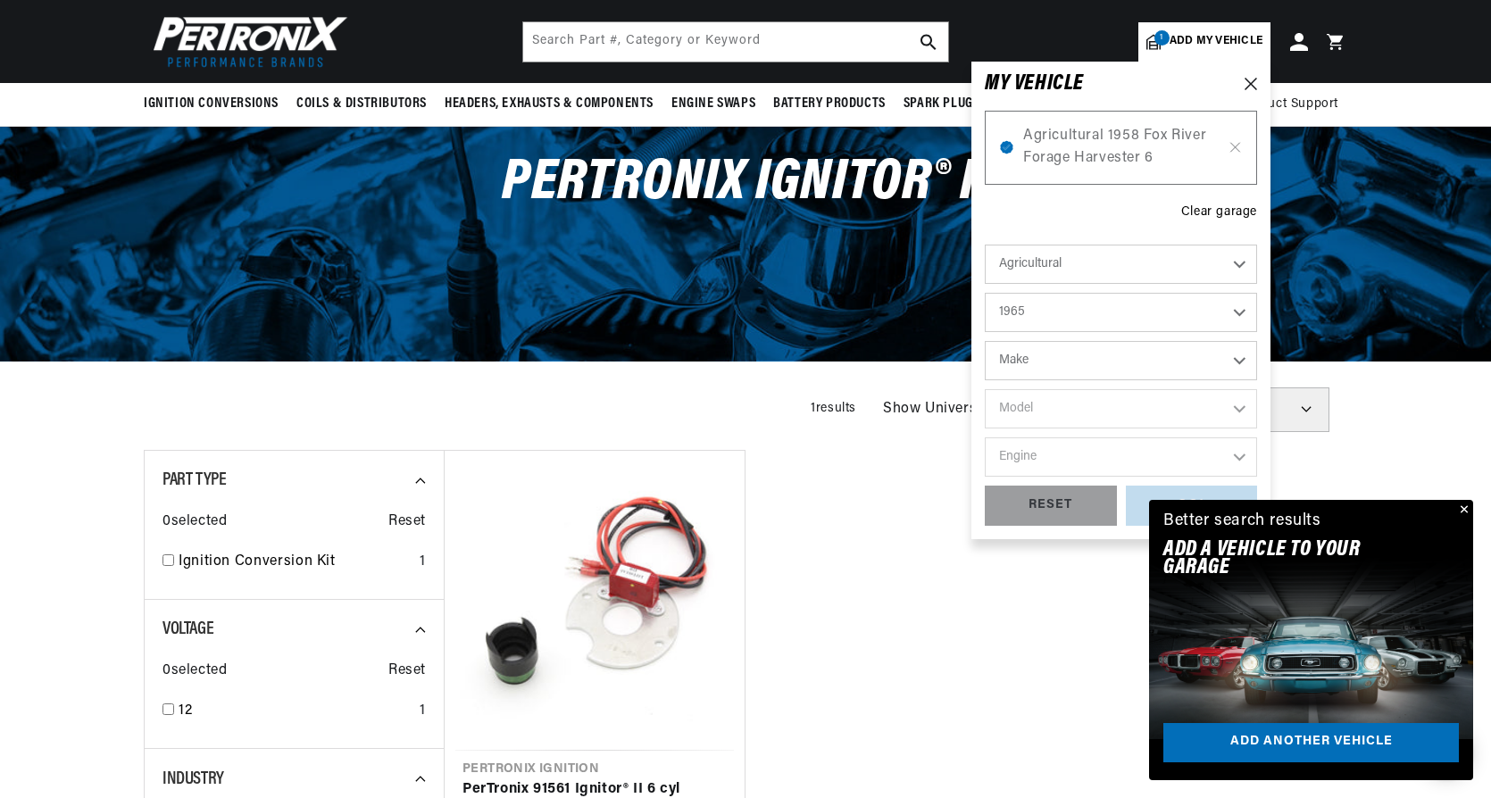
click at [985, 293] on select "1970 1965 1964 1960 1959 1958 1957 1939 1938 1937" at bounding box center [1121, 312] width 272 height 39
click at [1128, 341] on select "Make Ford" at bounding box center [1121, 360] width 272 height 39
click at [1129, 346] on select "Make Ford" at bounding box center [1121, 360] width 272 height 39
click at [1144, 303] on select "1970 1965 1964 1960 1959 1958 1957 1939 1938 1937" at bounding box center [1121, 312] width 272 height 39
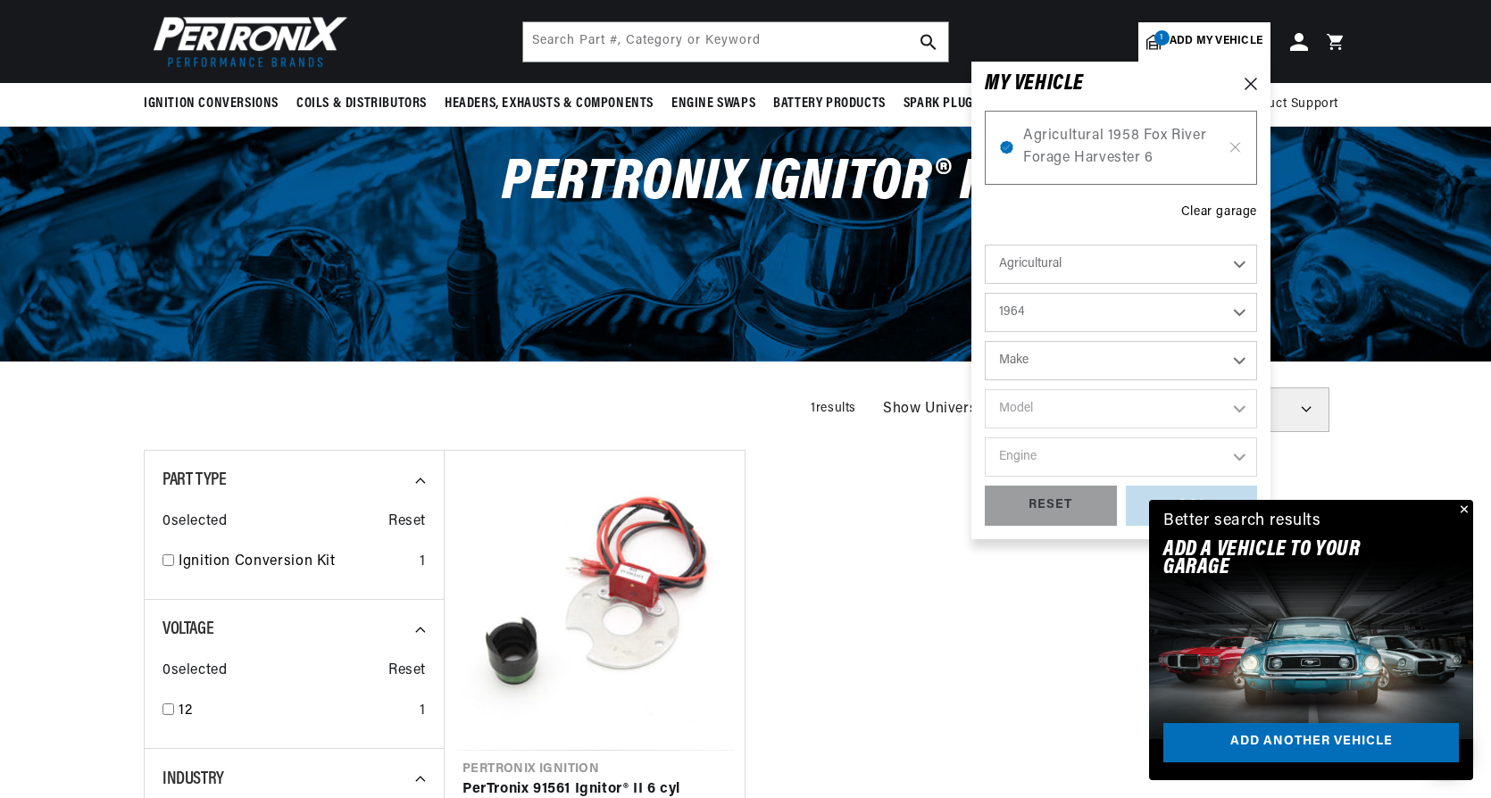
click at [985, 293] on select "1970 1965 1964 1960 1959 1958 1957 1939 1938 1937" at bounding box center [1121, 312] width 272 height 39
click at [1143, 371] on select "Make Oliver" at bounding box center [1121, 360] width 272 height 39
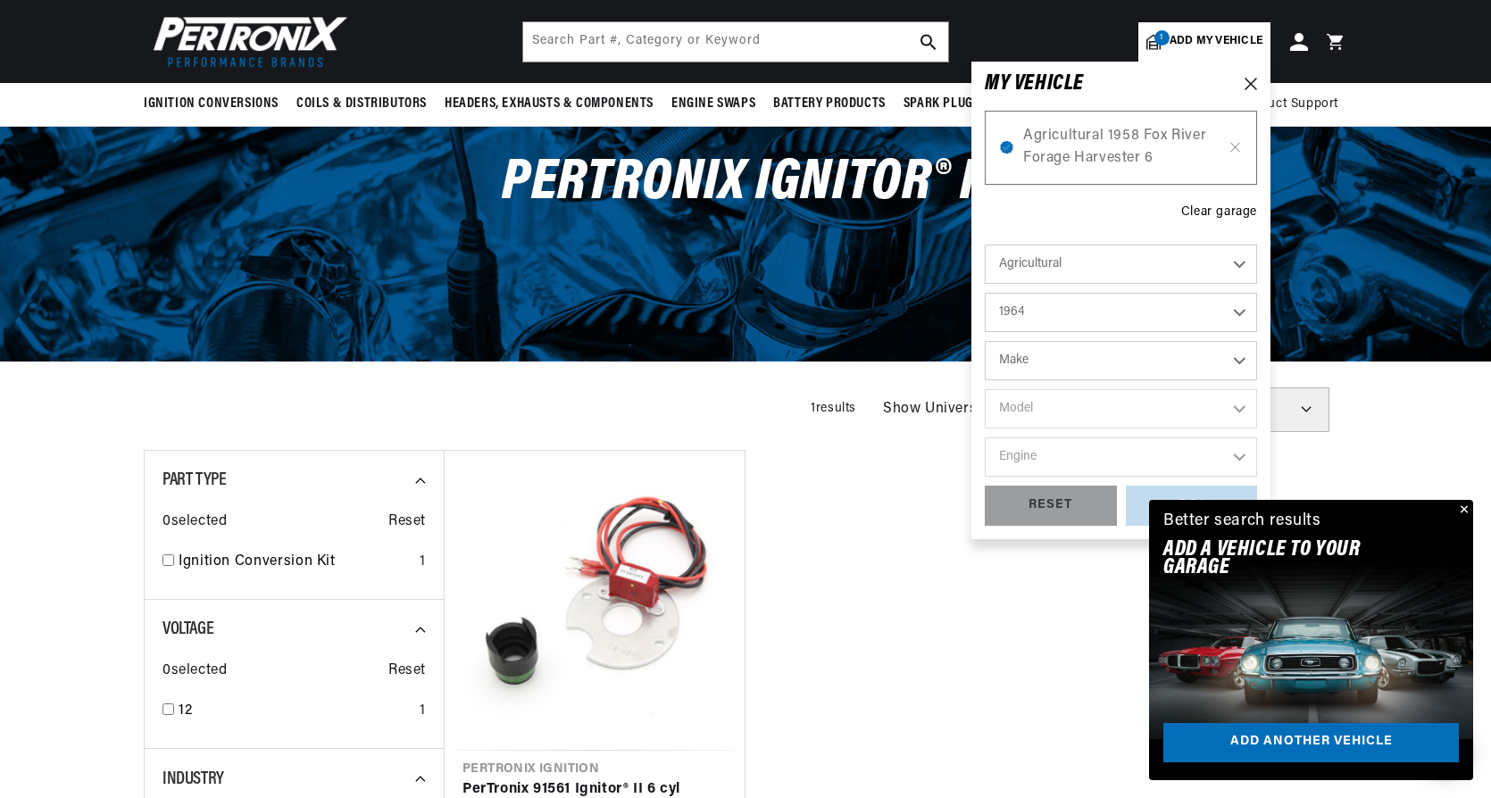
click at [1154, 332] on select "1970 1965 1964 1960 1959 1958 1957 1939 1938 1937" at bounding box center [1121, 312] width 272 height 39
click at [985, 293] on select "1970 1965 1964 1960 1959 1958 1957 1939 1938 1937" at bounding box center [1121, 312] width 272 height 39
click at [1136, 361] on select "Make Ford" at bounding box center [1121, 360] width 272 height 39
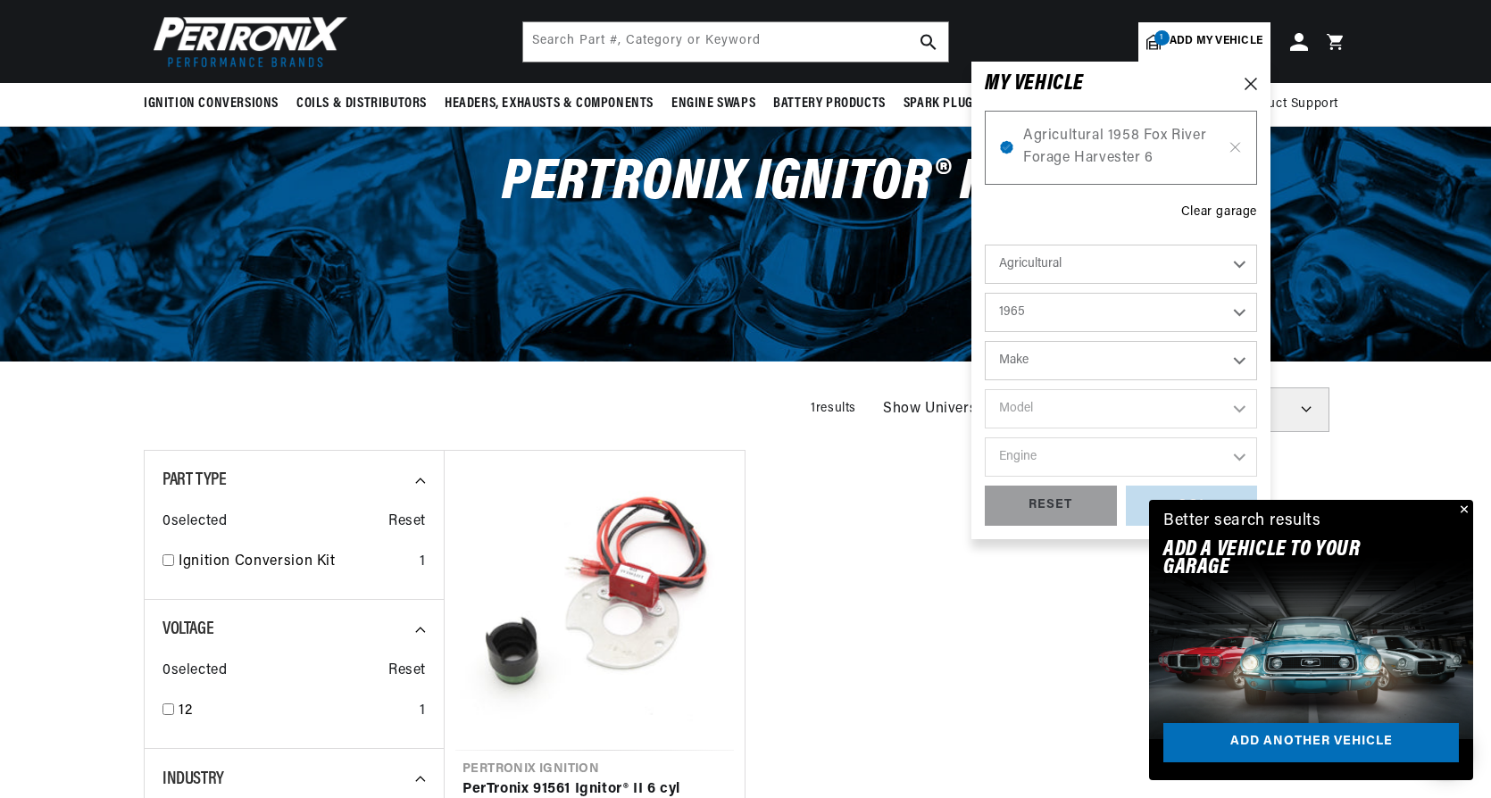
click at [1136, 361] on select "Make Ford" at bounding box center [1121, 360] width 272 height 39
click at [1141, 315] on select "1970 1965 1964 1960 1959 1958 1957 1939 1938 1937" at bounding box center [1121, 312] width 272 height 39
click at [985, 293] on select "1970 1965 1964 1960 1959 1958 1957 1939 1938 1937" at bounding box center [1121, 312] width 272 height 39
click at [1131, 364] on select "Make Oliver" at bounding box center [1121, 360] width 272 height 39
click at [1138, 309] on select "1970 1965 1964 1960 1959 1958 1957 1939 1938 1937" at bounding box center [1121, 312] width 272 height 39
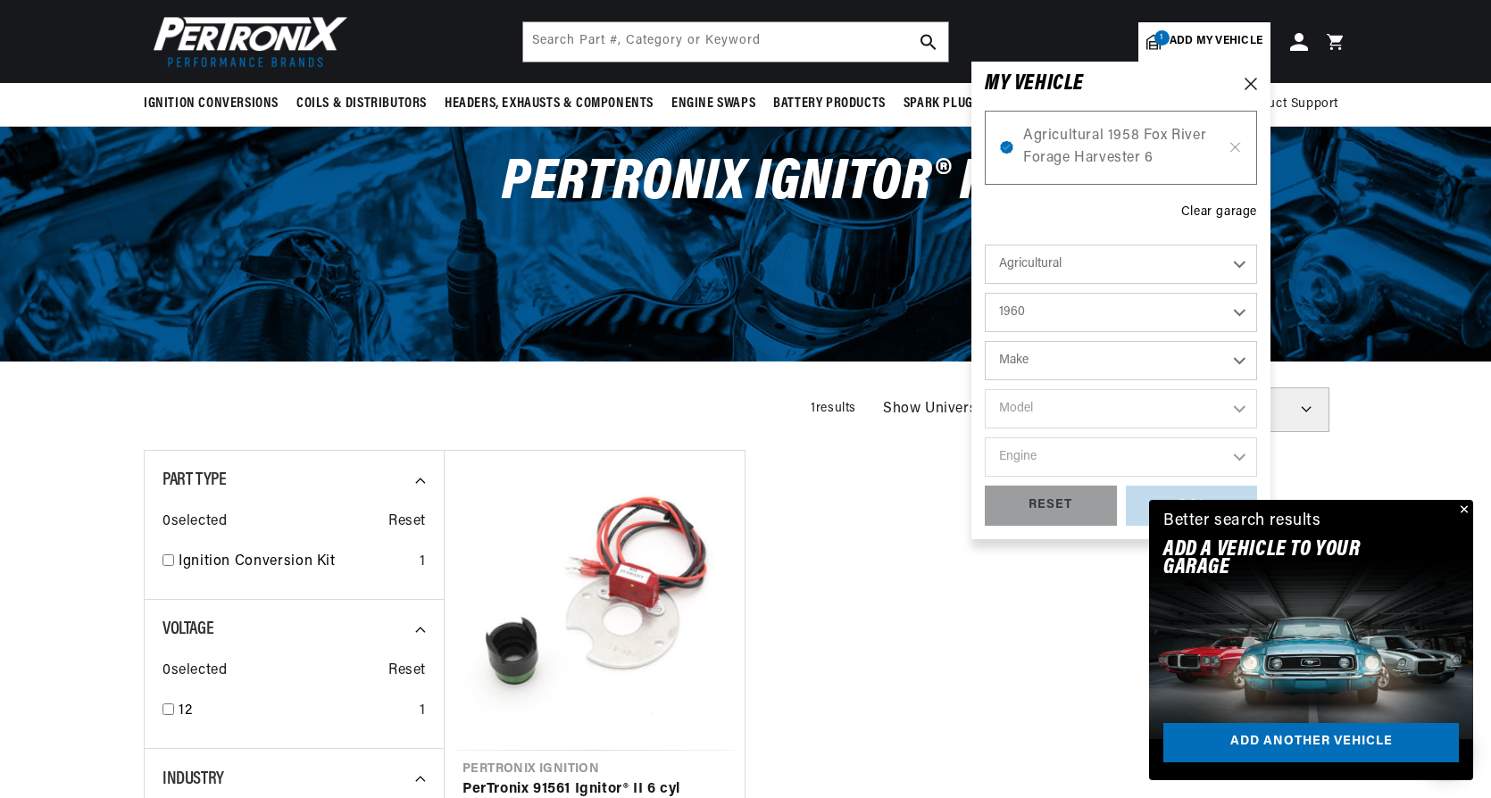
click at [985, 293] on select "1970 1965 1964 1960 1959 1958 1957 1939 1938 1937" at bounding box center [1121, 312] width 272 height 39
click at [1139, 356] on select "Make John Bean" at bounding box center [1121, 360] width 272 height 39
click at [1138, 320] on select "1970 1965 1964 1960 1959 1958 1957 1939 1938 1937" at bounding box center [1121, 312] width 272 height 39
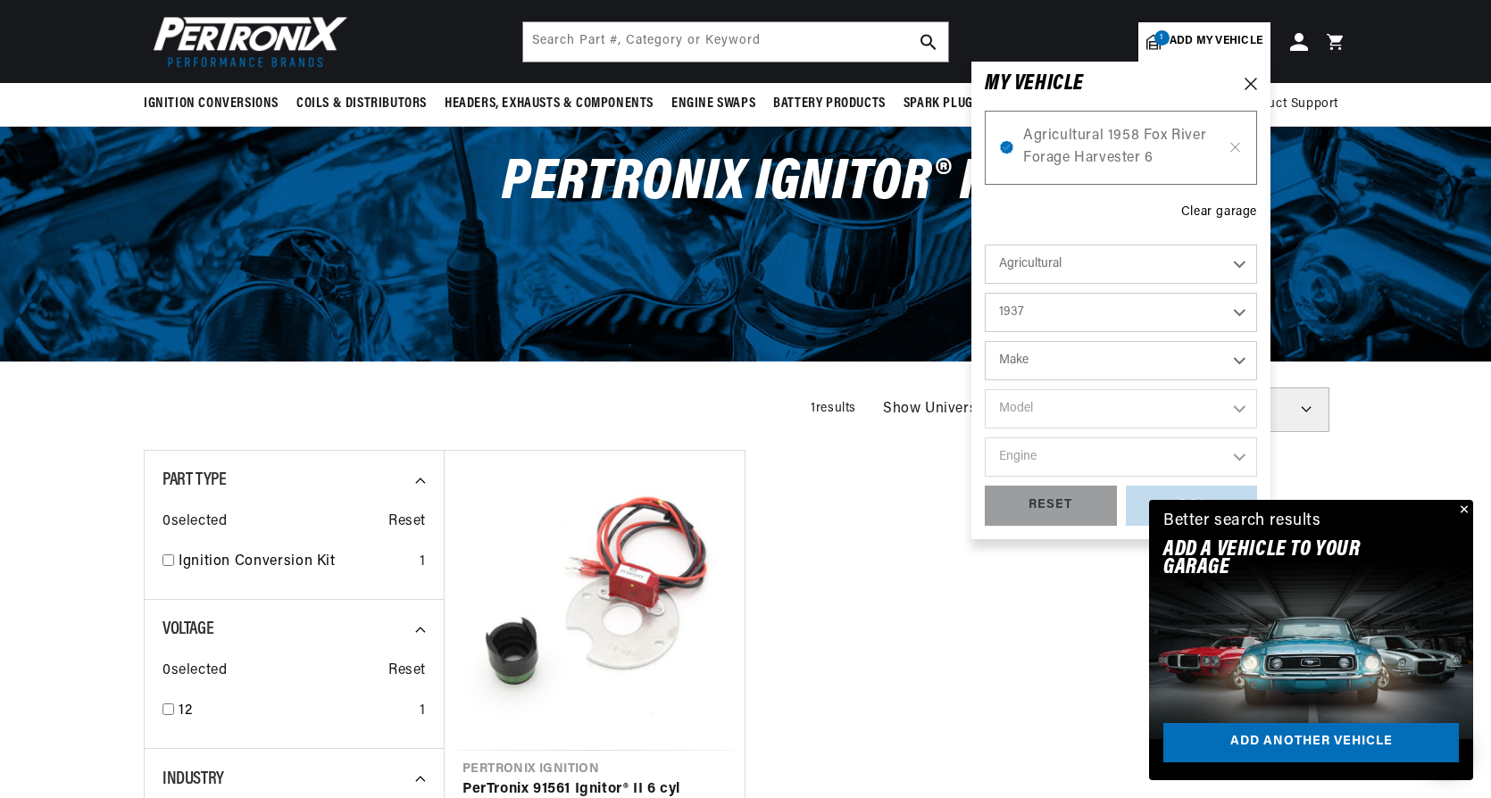
click at [985, 293] on select "1970 1965 1964 1960 1959 1958 1957 1939 1938 1937" at bounding box center [1121, 312] width 272 height 39
click at [1119, 362] on select "Make Graham Bradley Tractor" at bounding box center [1121, 360] width 272 height 39
click at [1120, 362] on select "Make Graham Bradley Tractor" at bounding box center [1121, 360] width 272 height 39
click at [1121, 311] on select "1970 1965 1964 1960 1959 1958 1957 1939 1938 1937" at bounding box center [1121, 312] width 272 height 39
click at [985, 293] on select "1970 1965 1964 1960 1959 1958 1957 1939 1938 1937" at bounding box center [1121, 312] width 272 height 39
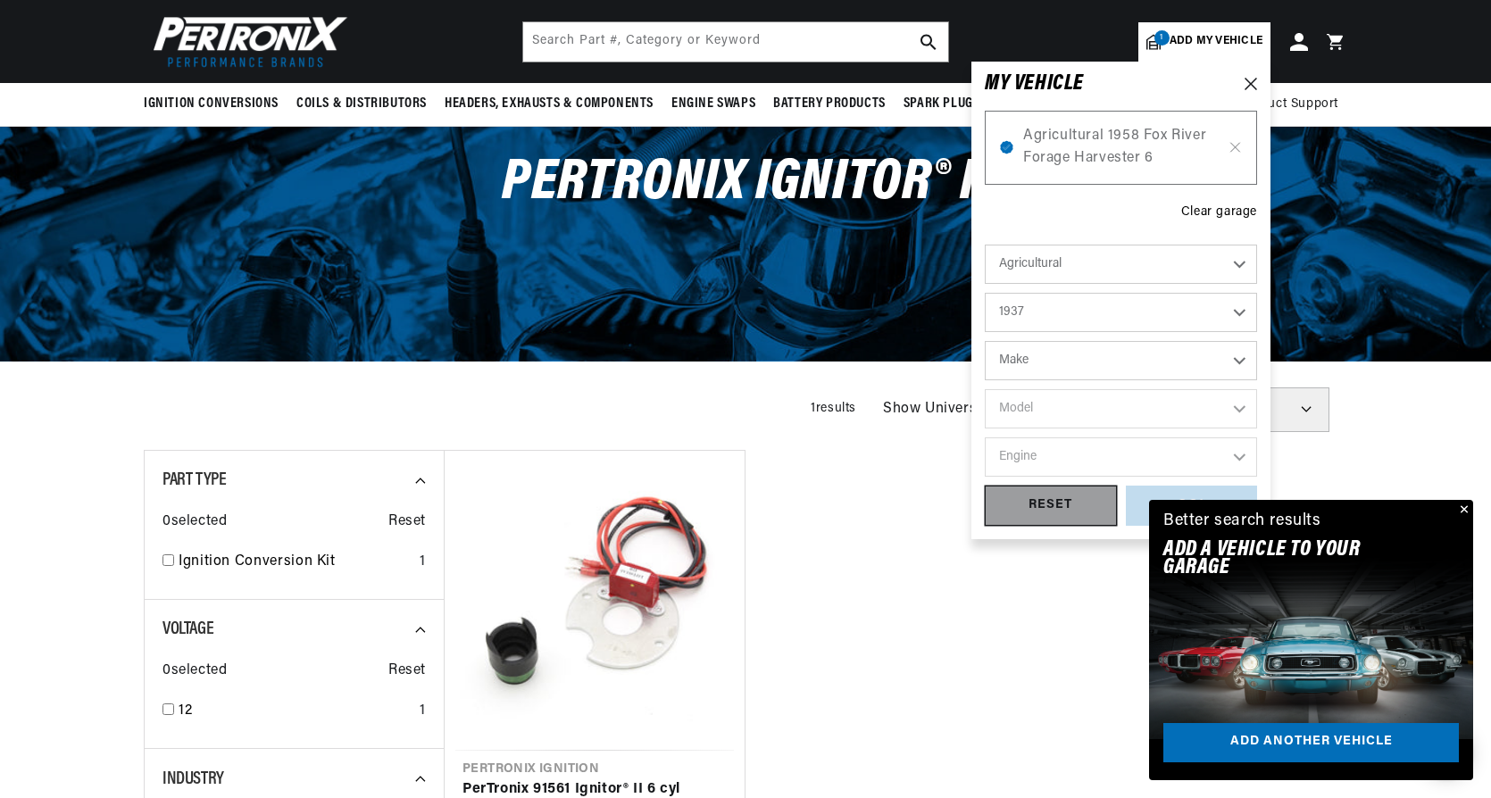
select select "1938"
click at [1086, 359] on select "Make International Harvester" at bounding box center [1121, 360] width 272 height 39
select select "International-Harvester"
click at [985, 341] on select "Make International Harvester" at bounding box center [1121, 360] width 272 height 39
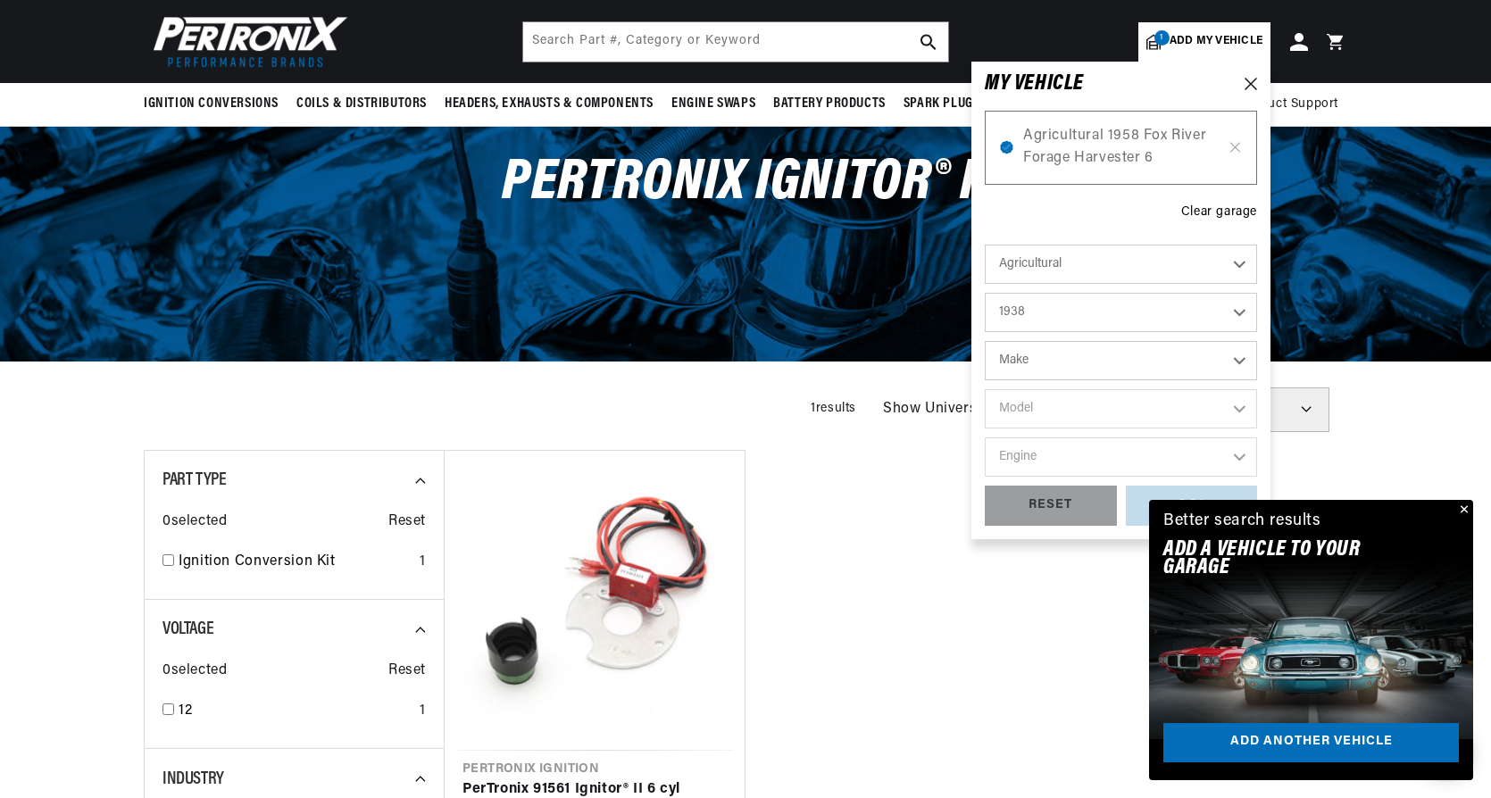
select select "International-Harvester"
click at [1093, 418] on select "Model TD" at bounding box center [1121, 408] width 272 height 39
select select "TD"
click at [985, 389] on select "Model TD" at bounding box center [1121, 408] width 272 height 39
select select "TD"
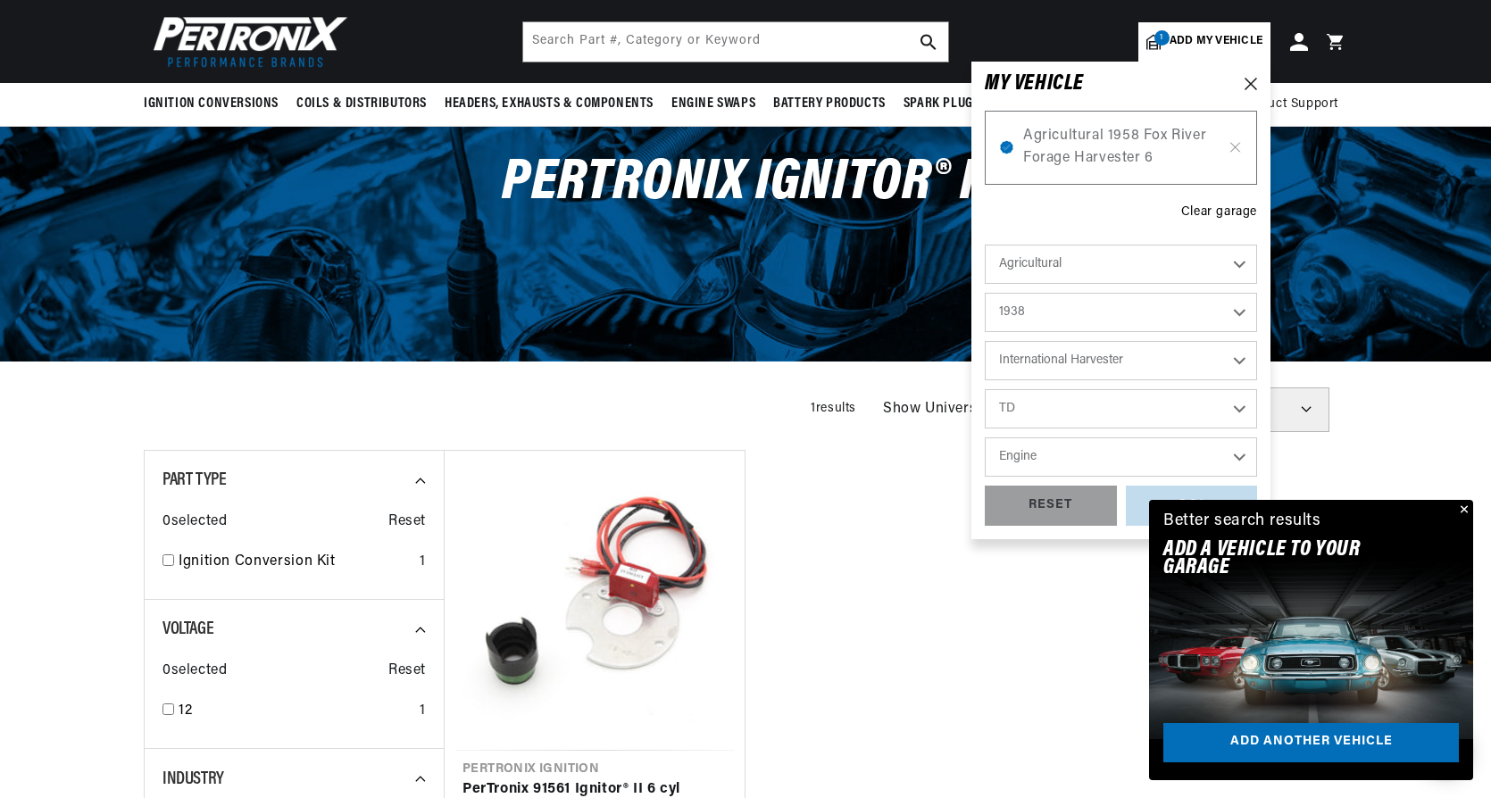
click at [1085, 469] on select "Engine 6" at bounding box center [1121, 456] width 272 height 39
select select "6"
click at [985, 437] on select "Engine 6" at bounding box center [1121, 456] width 272 height 39
select select "6"
click at [1076, 512] on div "RESET" at bounding box center [1051, 506] width 132 height 40
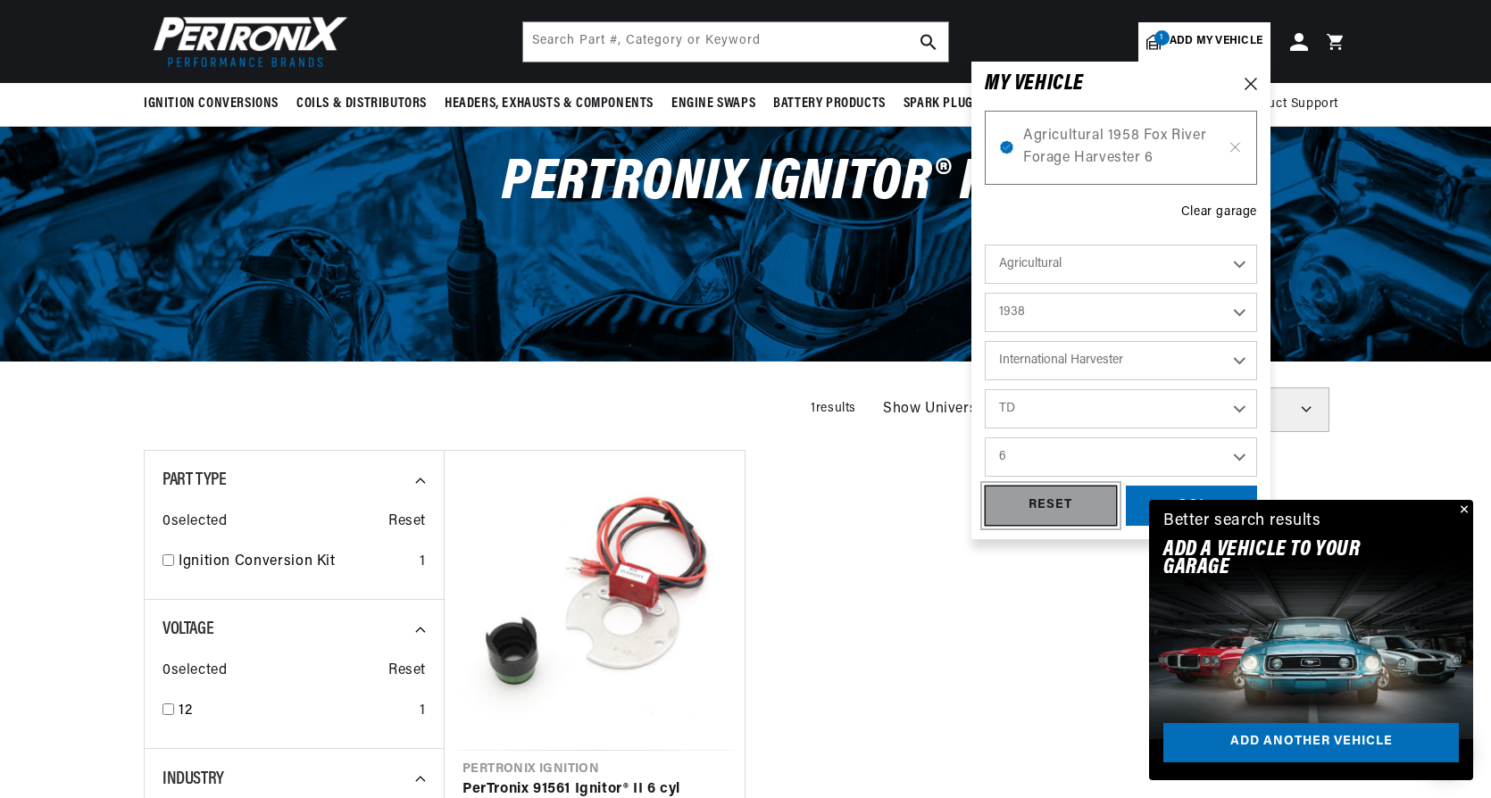
select select "Automotive"
select select "Year"
select select "Make"
select select "Model"
select select "Engine"
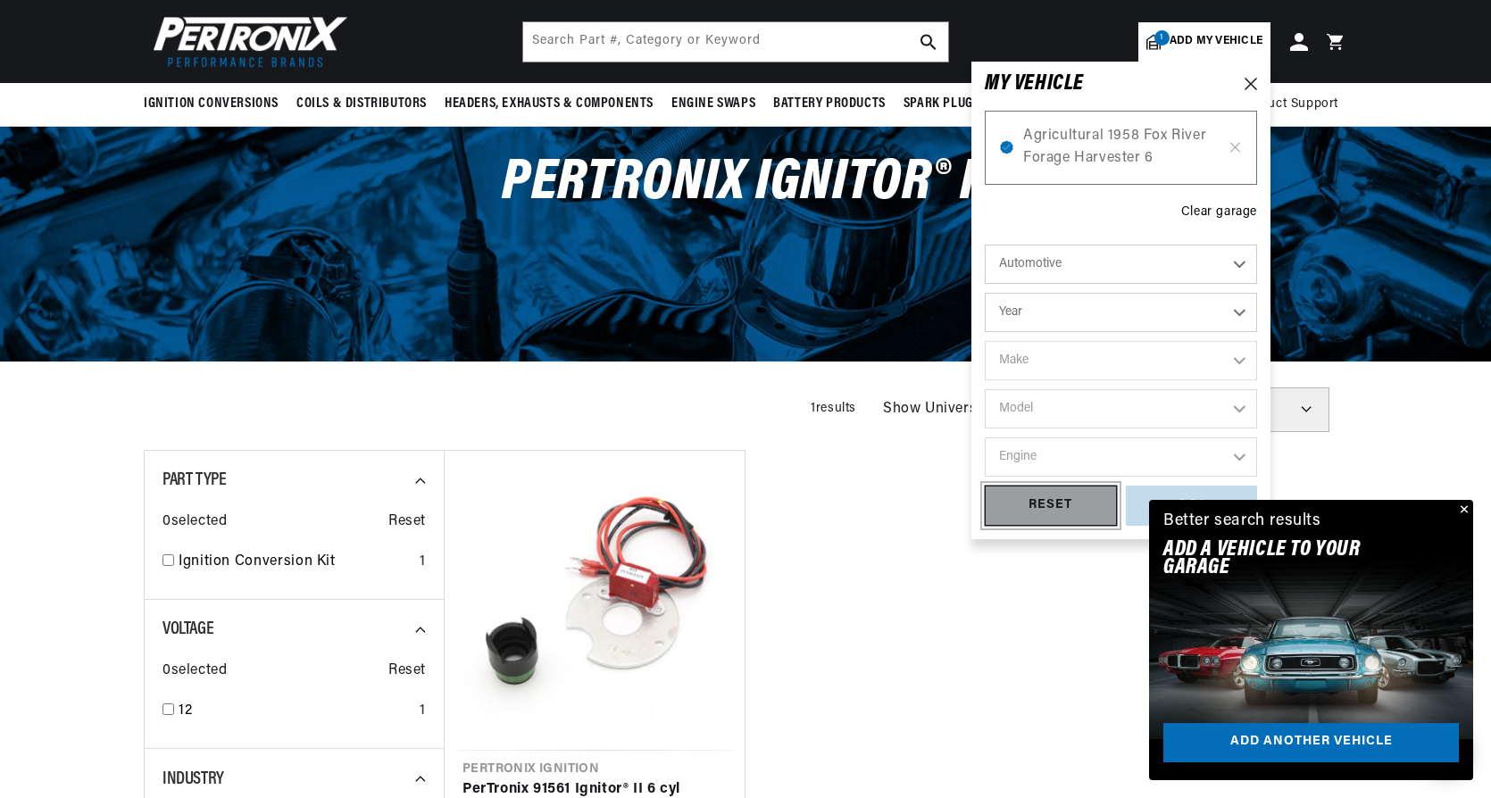
scroll to position [0, 541]
click at [1462, 505] on button "Close" at bounding box center [1462, 510] width 21 height 21
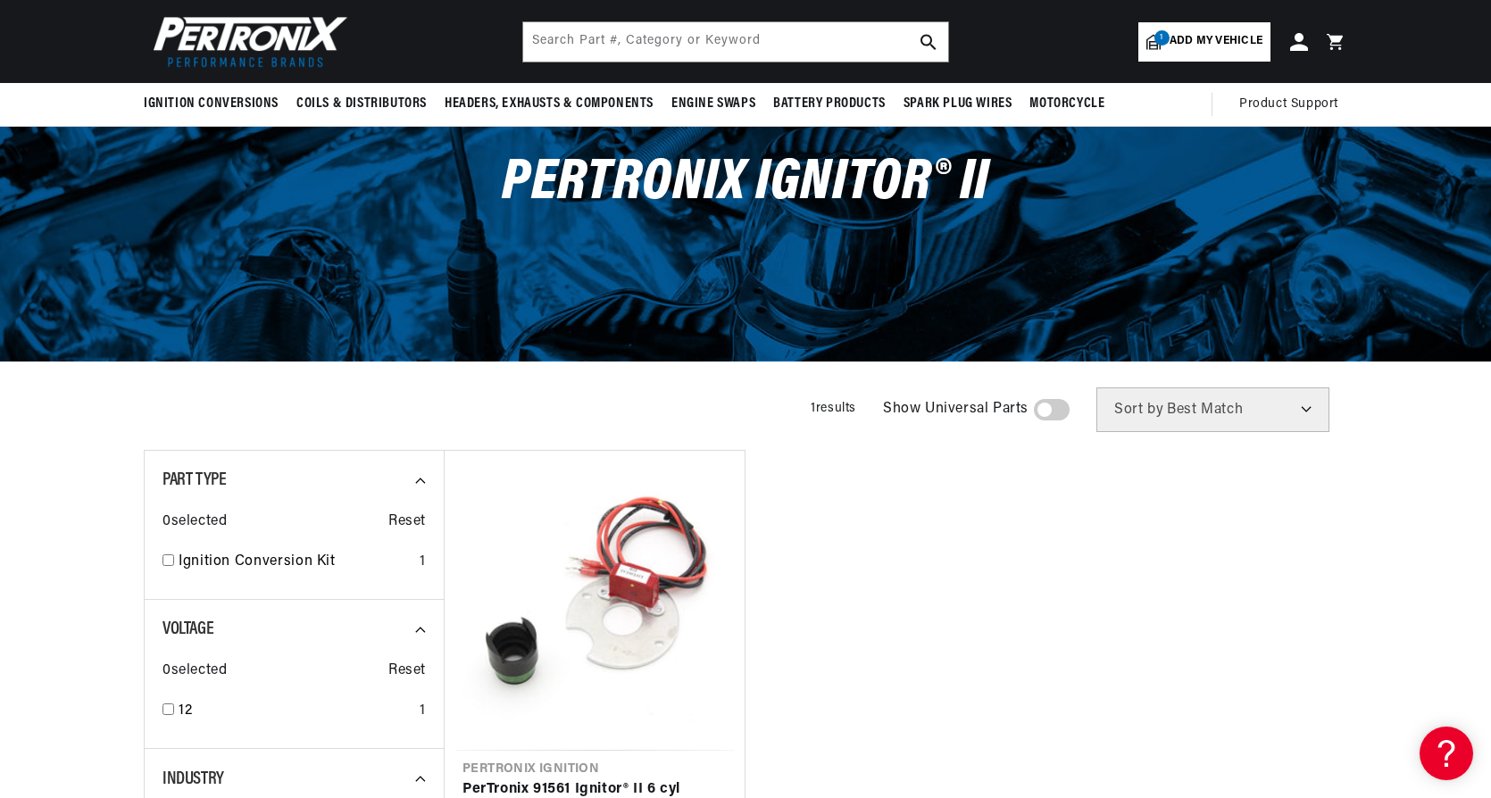
click at [1240, 33] on span "Add my vehicle" at bounding box center [1216, 41] width 93 height 17
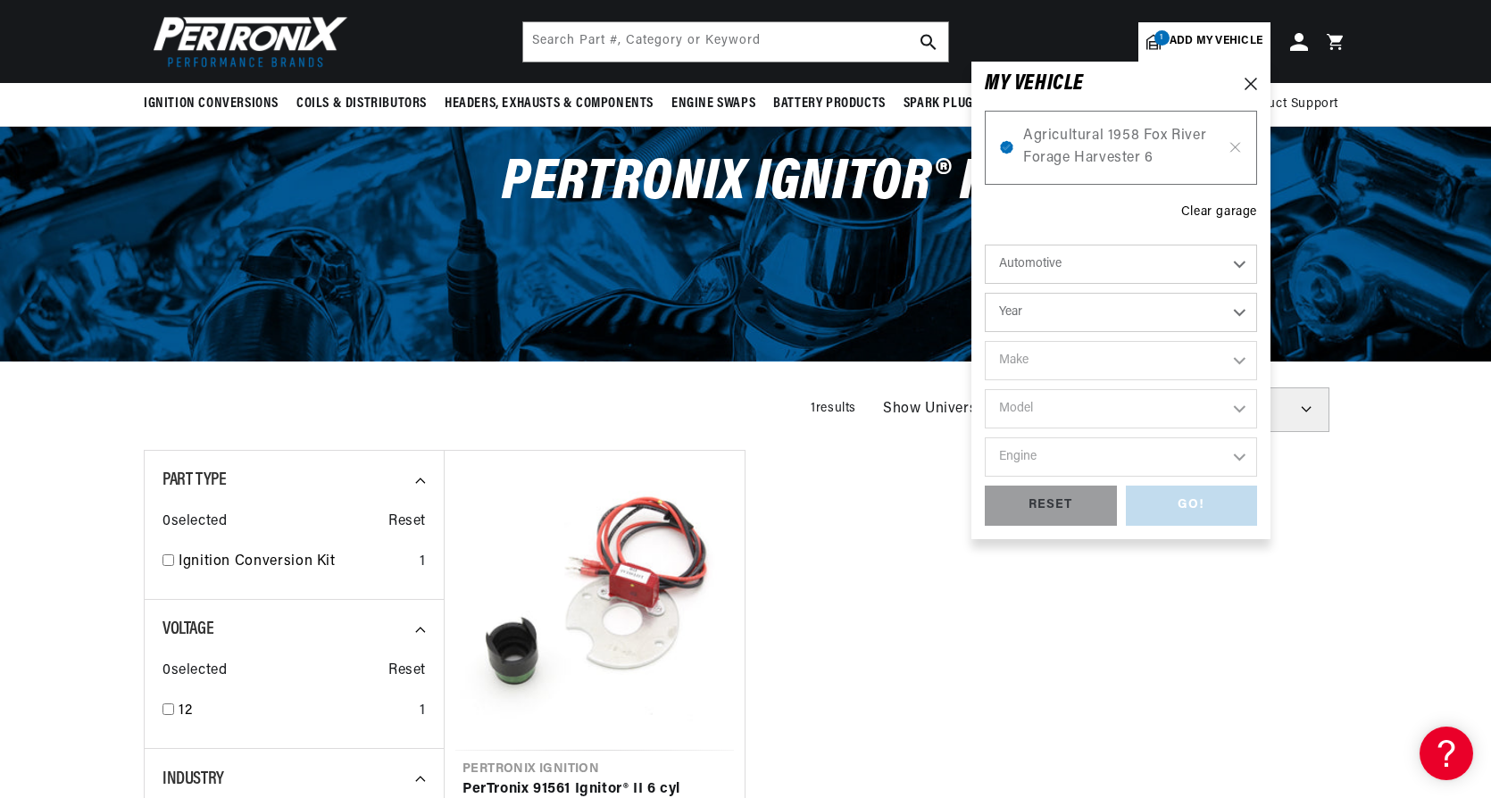
scroll to position [0, 0]
click at [1237, 264] on select "Automotive Agricultural Industrial Marine Motorcycle" at bounding box center [1121, 264] width 272 height 39
click at [985, 245] on select "Automotive Agricultural Industrial Marine Motorcycle" at bounding box center [1121, 264] width 272 height 39
select select "Agricultural"
click at [1206, 321] on select "Year 1970 1965 1964 1960 1959 1958 1957 1939 1938 1937" at bounding box center [1121, 312] width 272 height 39
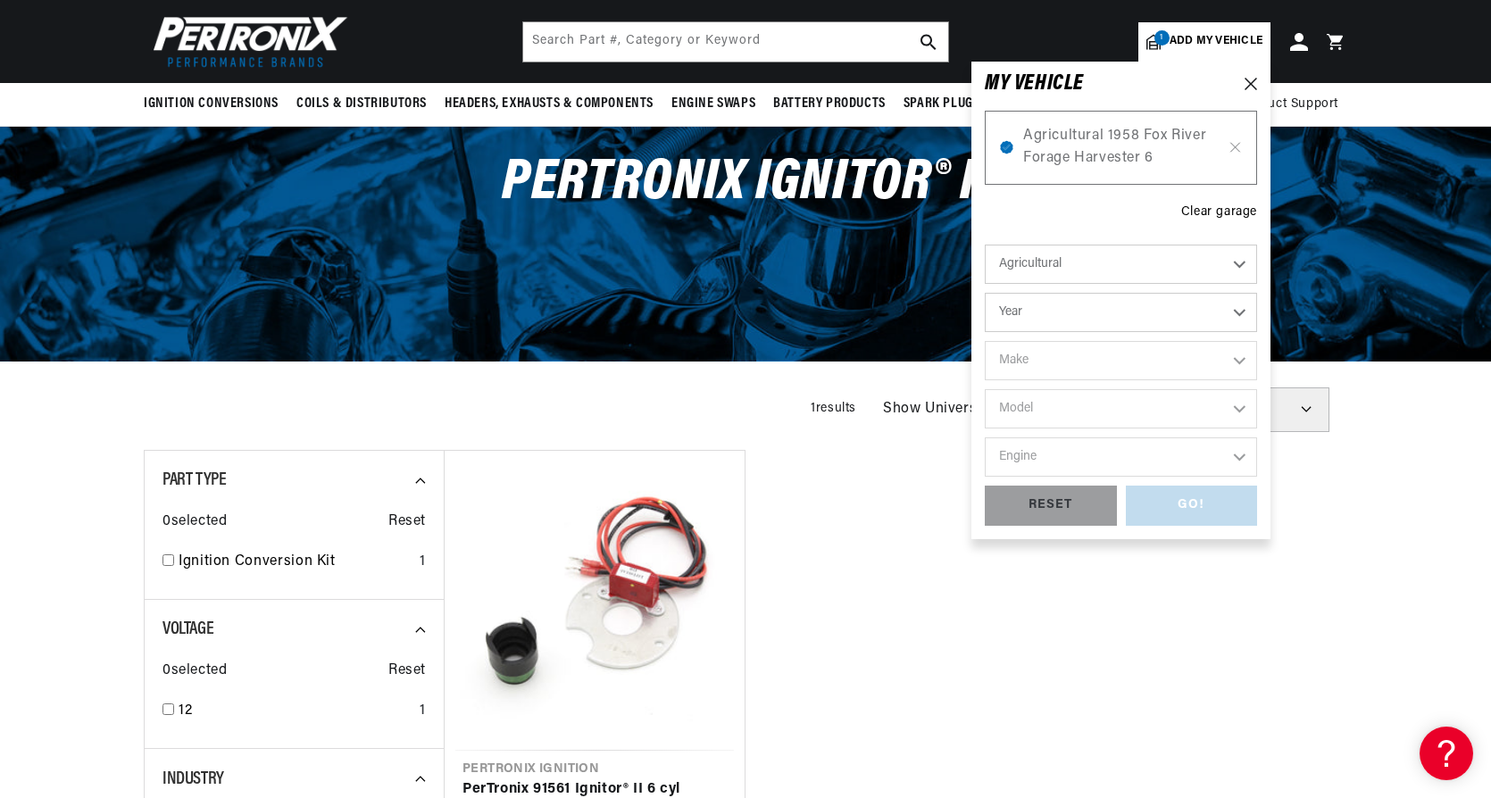
scroll to position [0, 541]
select select "1937"
click at [985, 293] on select "Year 1970 1965 1964 1960 1959 1958 1957 1939 1938 1937" at bounding box center [1121, 312] width 272 height 39
click at [1223, 371] on select "Make Graham Bradley Tractor" at bounding box center [1121, 360] width 272 height 39
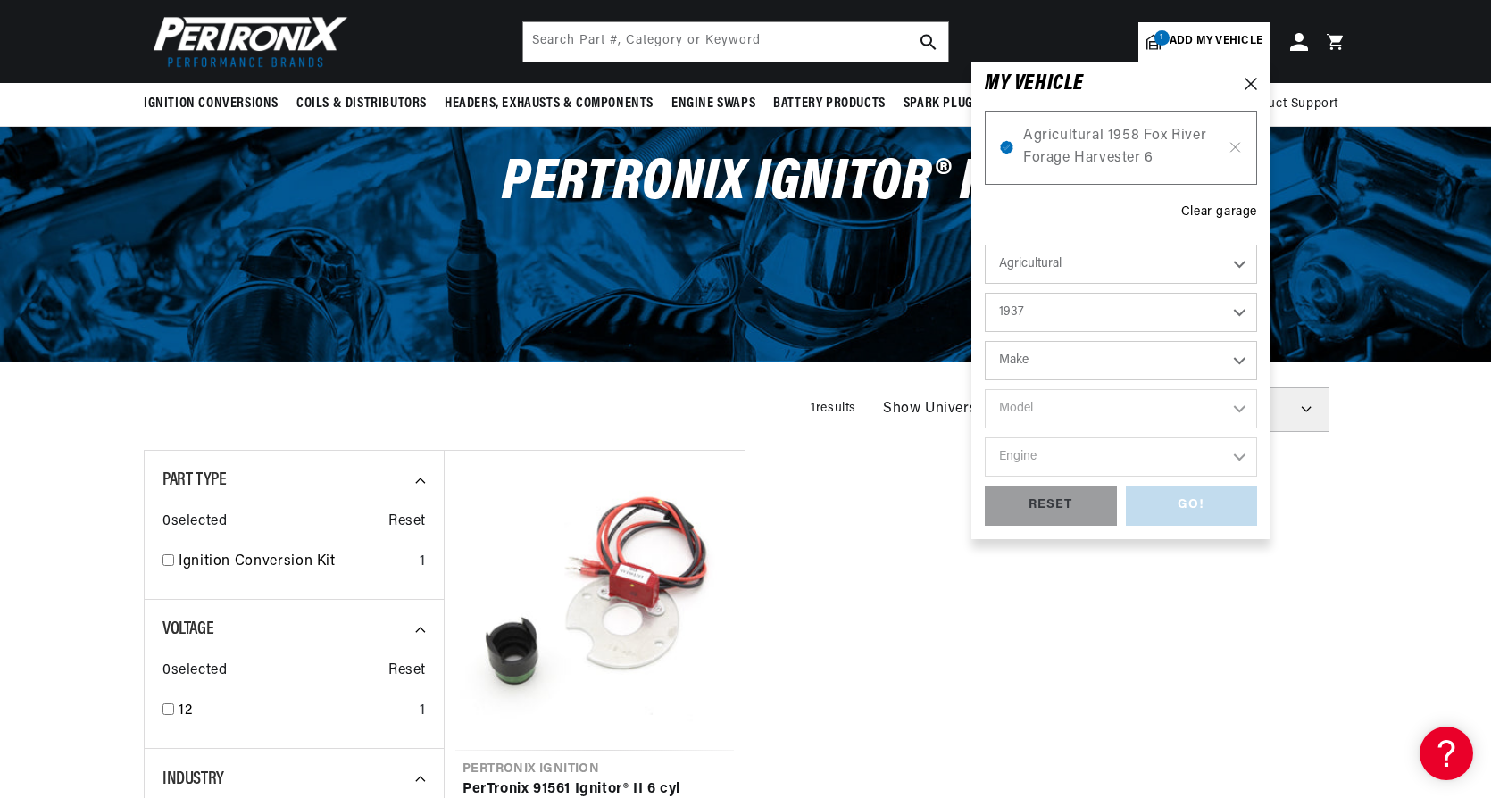
click at [1247, 328] on select "1970 1965 1964 1960 1959 1958 1957 1939 1938 1937" at bounding box center [1121, 312] width 272 height 39
click at [985, 293] on select "1970 1965 1964 1960 1959 1958 1957 1939 1938 1937" at bounding box center [1121, 312] width 272 height 39
select select "1938"
click at [1212, 363] on select "Make International Harvester" at bounding box center [1121, 360] width 272 height 39
select select "International-Harvester"
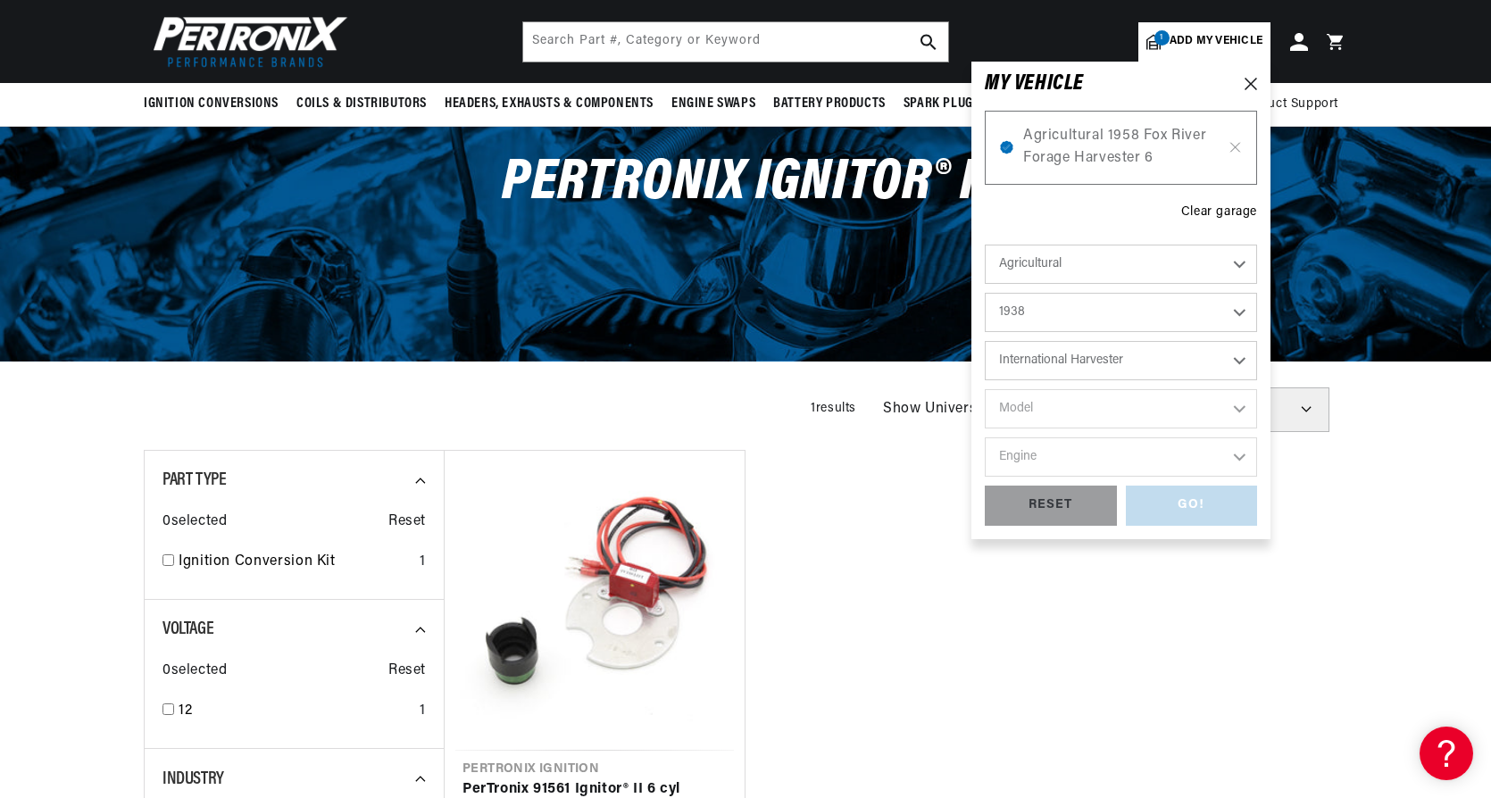
click at [985, 341] on select "Make International Harvester" at bounding box center [1121, 360] width 272 height 39
select select "International-Harvester"
click at [1196, 412] on select "Model TD" at bounding box center [1121, 408] width 272 height 39
select select "TD"
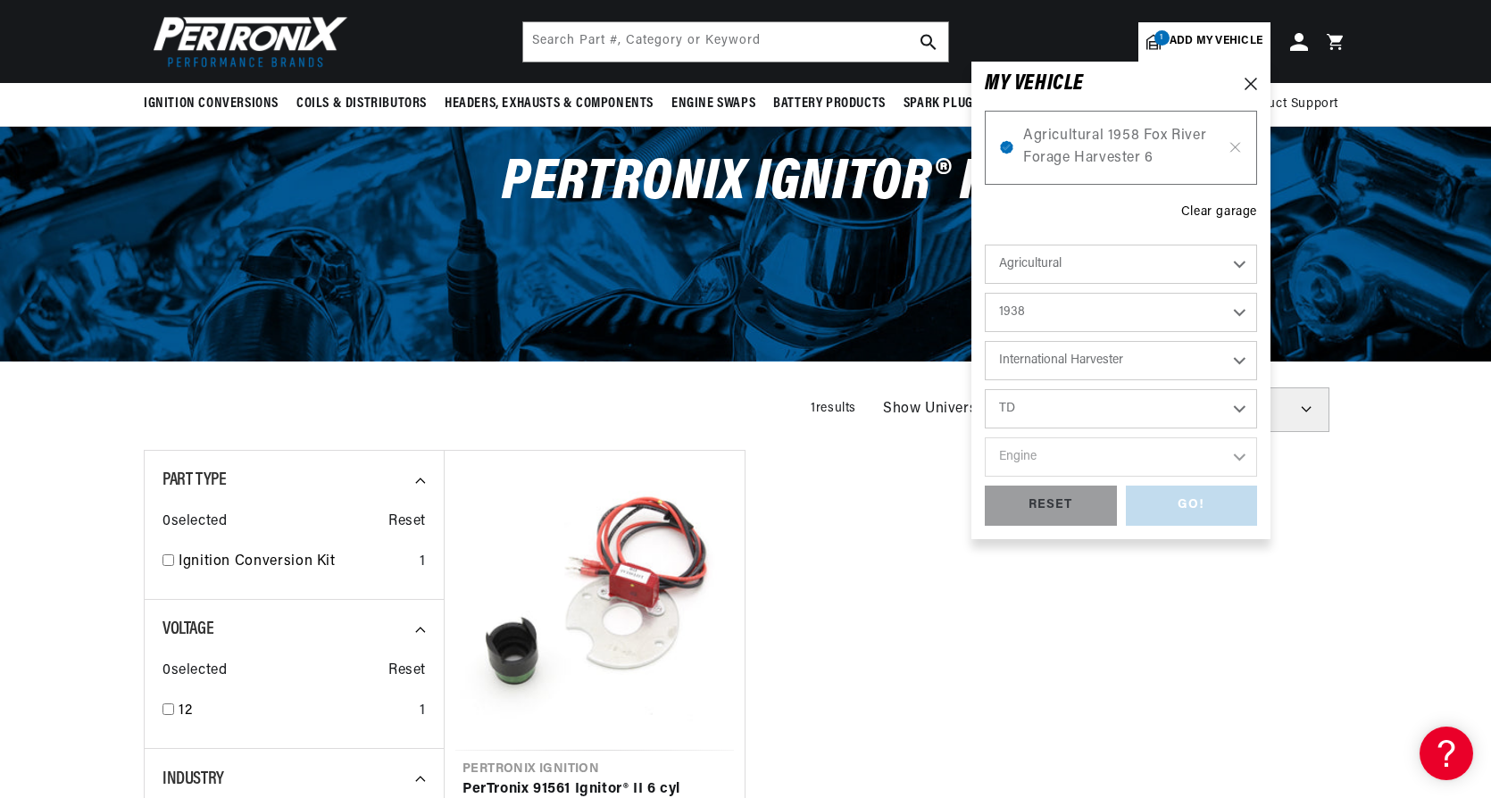
click at [985, 389] on select "Model TD" at bounding box center [1121, 408] width 272 height 39
select select "TD"
click at [1190, 465] on select "Engine 6" at bounding box center [1121, 456] width 272 height 39
select select "6"
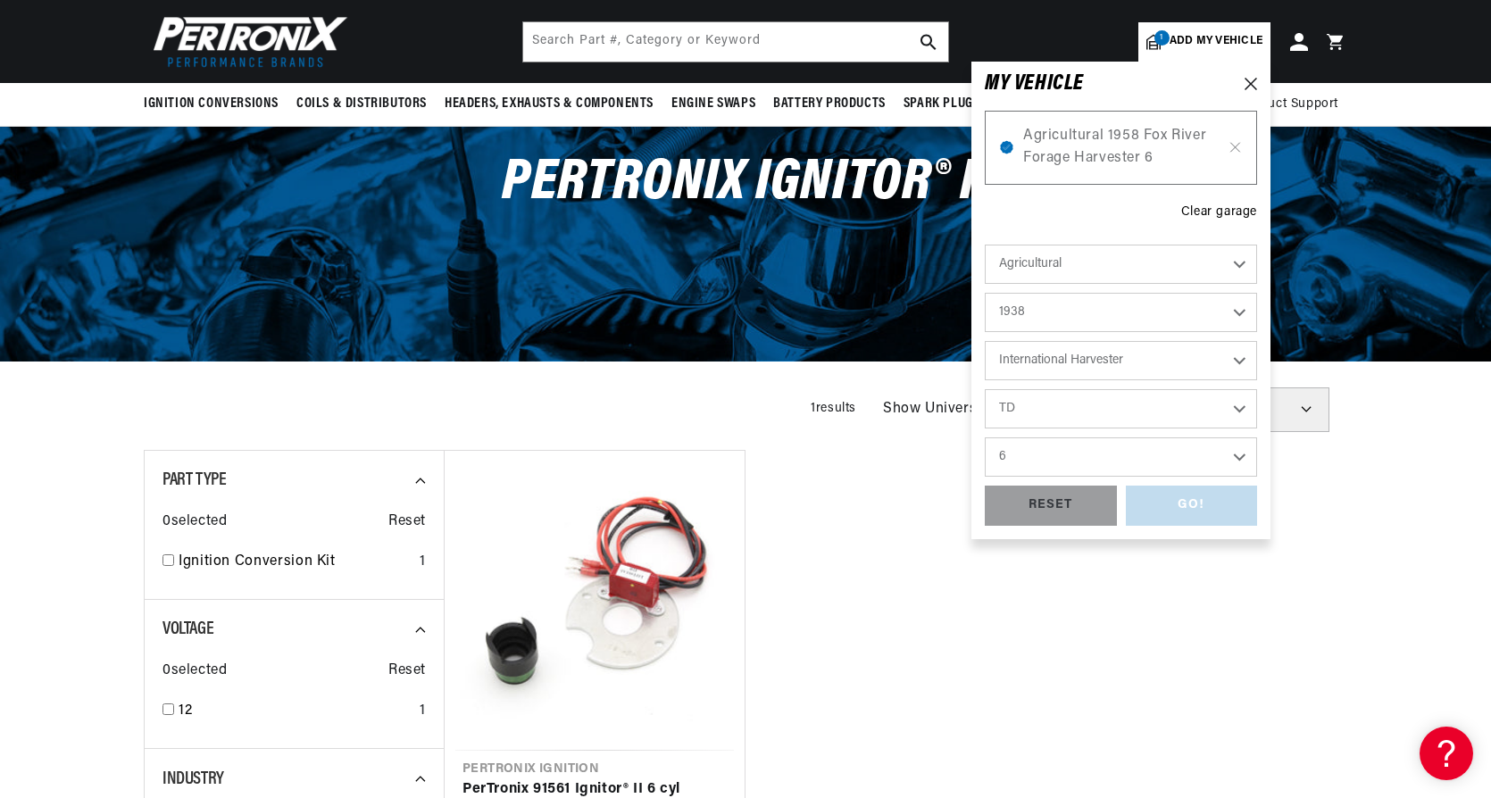
click at [985, 437] on select "Engine 6" at bounding box center [1121, 456] width 272 height 39
select select "6"
click at [1230, 518] on div "GO!" at bounding box center [1192, 506] width 132 height 40
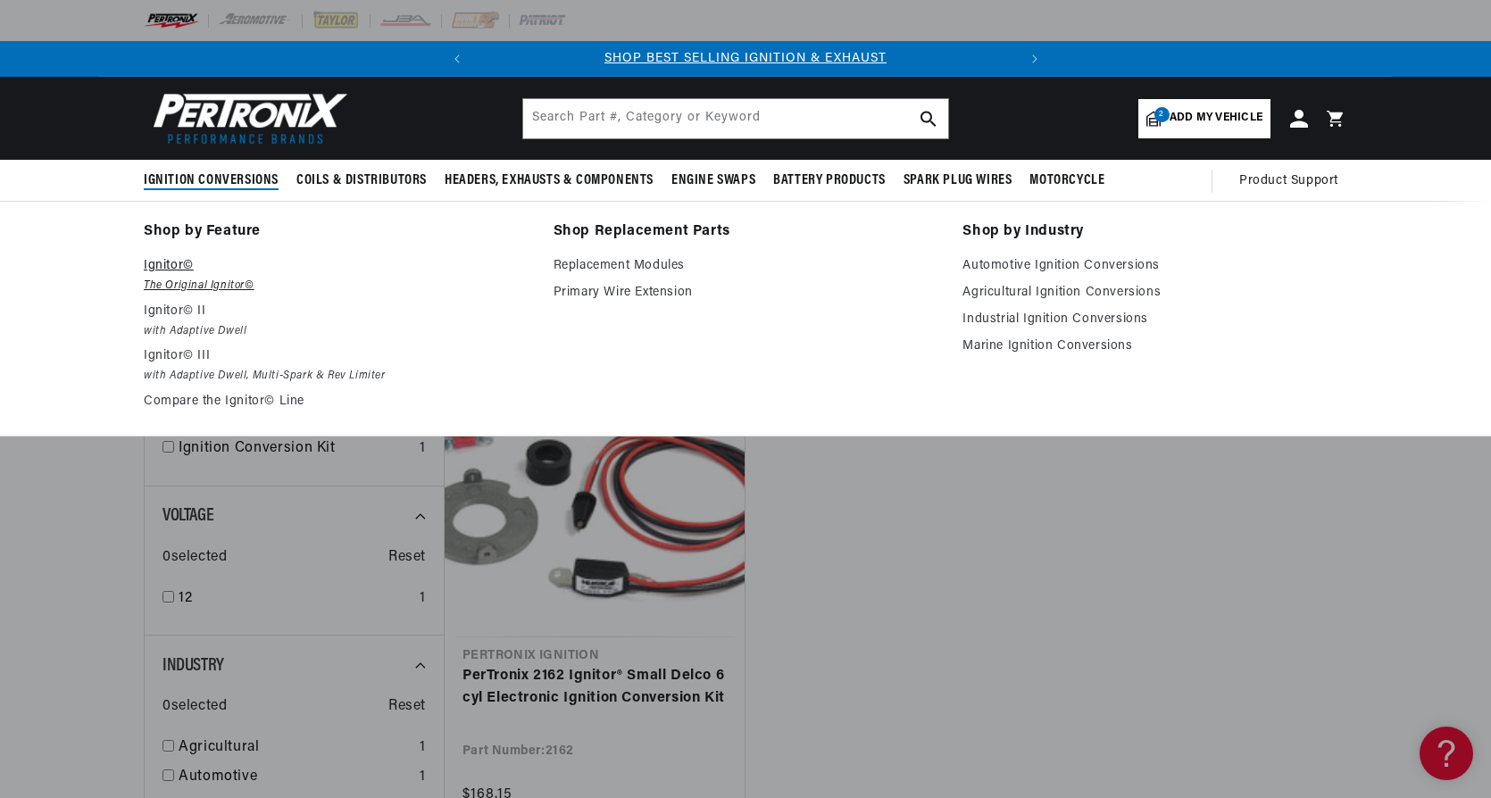
click at [174, 267] on p "Ignitor©" at bounding box center [336, 265] width 385 height 21
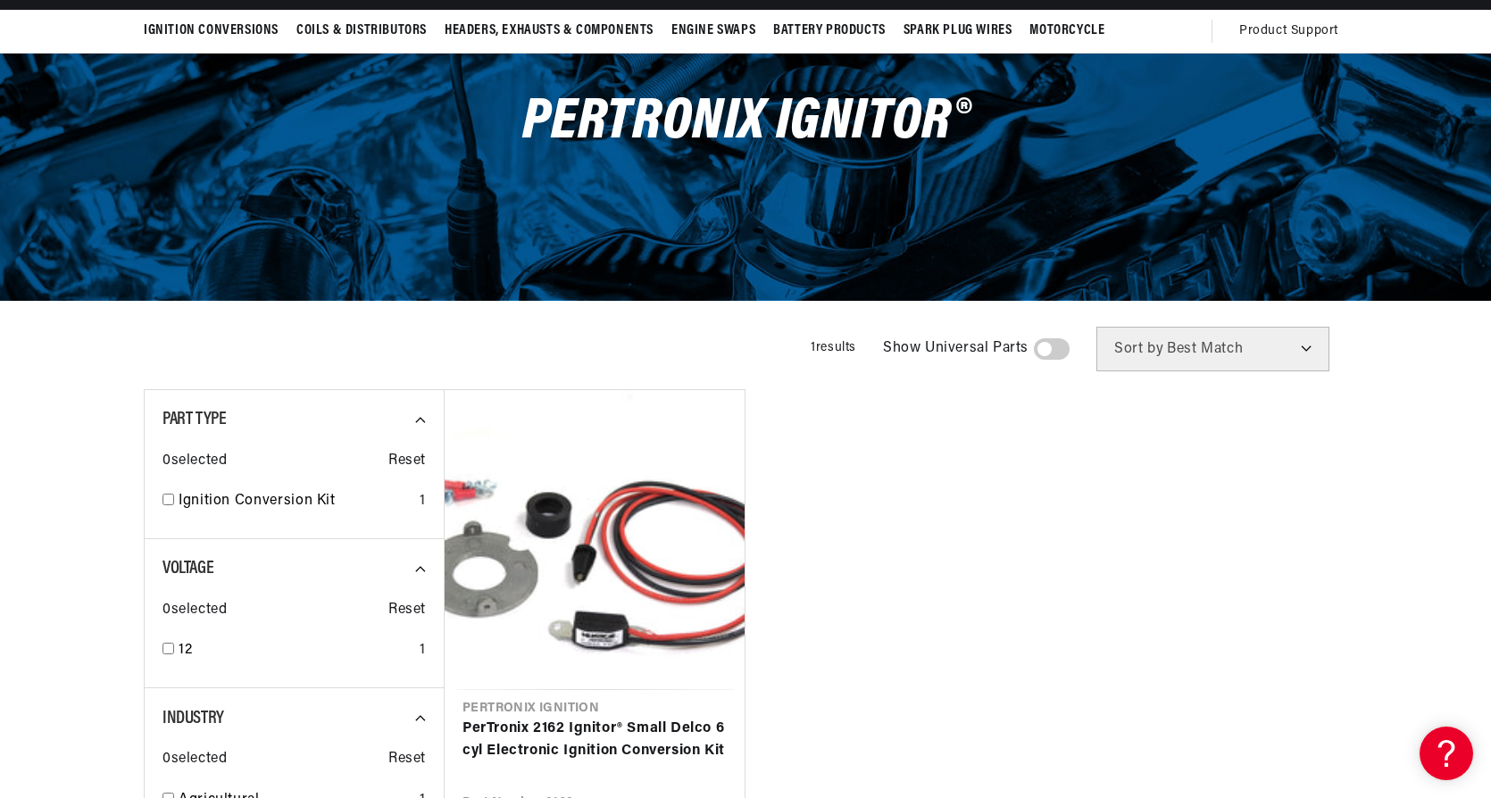
scroll to position [357, 0]
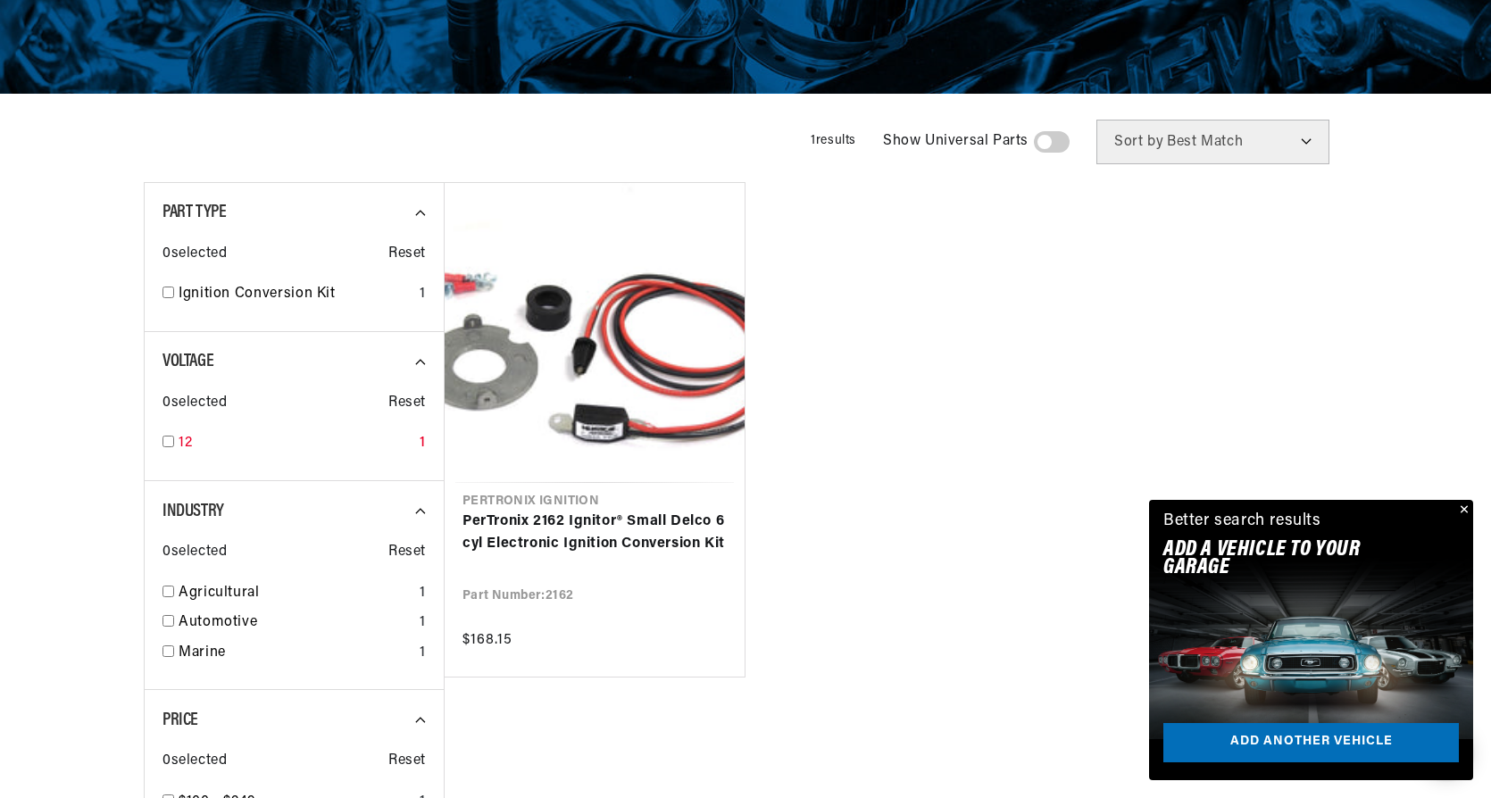
click at [171, 440] on input "checkbox" at bounding box center [168, 442] width 12 height 12
click at [172, 444] on input "checkbox" at bounding box center [168, 442] width 12 height 12
checkbox input "false"
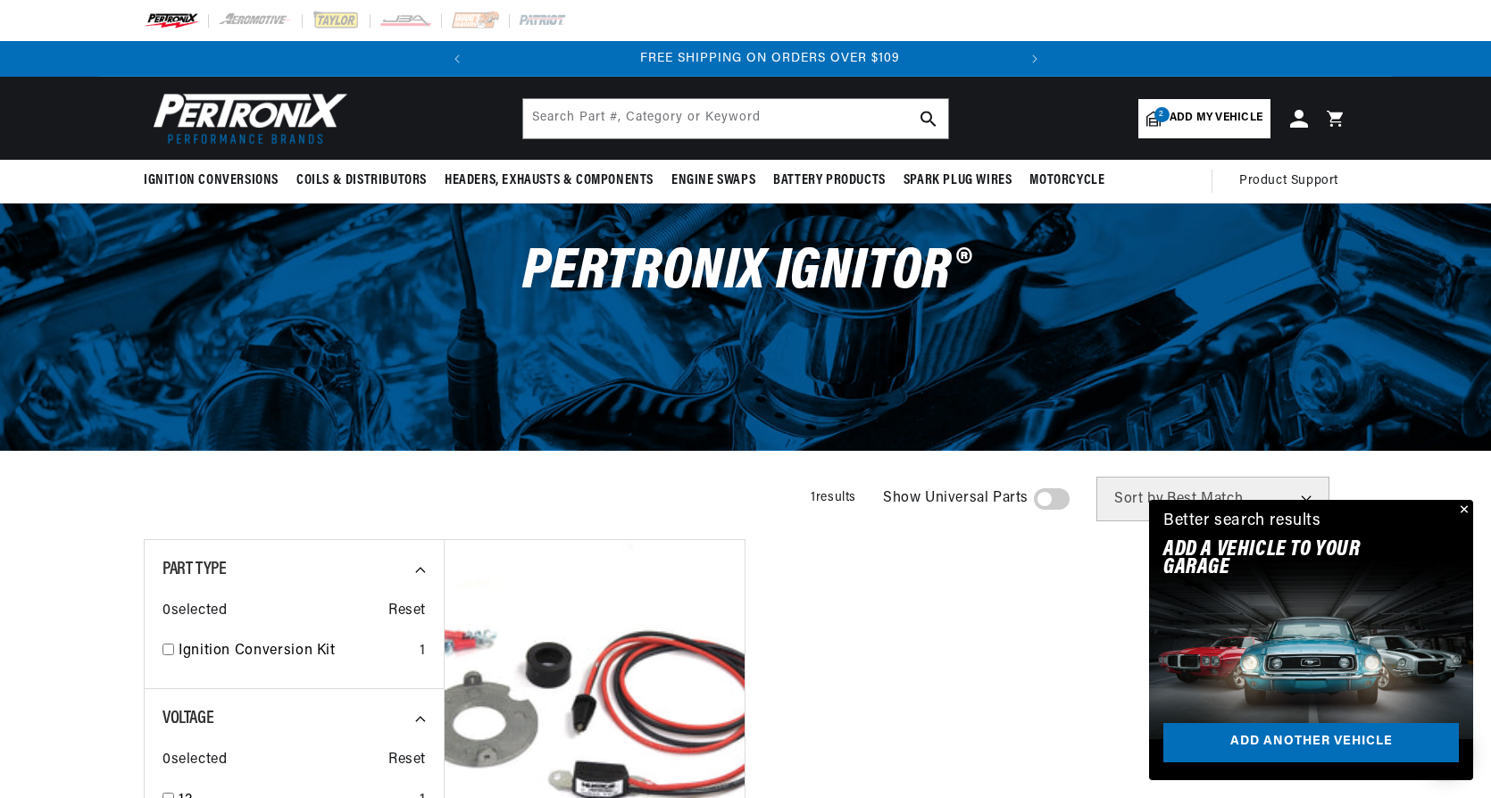
scroll to position [0, 541]
